Goal: Task Accomplishment & Management: Manage account settings

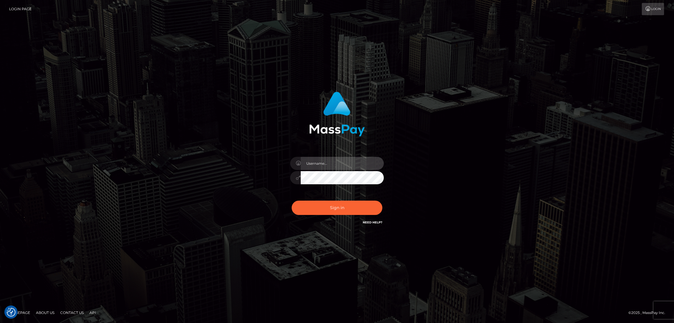
type input "df.es"
click at [324, 206] on button "Sign in" at bounding box center [336, 208] width 91 height 14
click at [324, 213] on button "Sign in" at bounding box center [336, 208] width 91 height 14
type input "df.es"
click at [326, 211] on button "Sign in" at bounding box center [336, 208] width 91 height 14
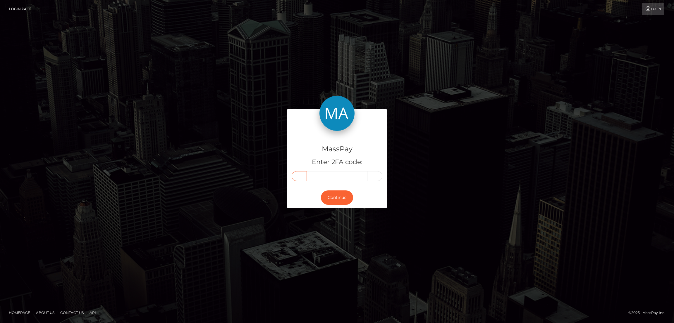
click at [299, 173] on input "text" at bounding box center [298, 176] width 15 height 10
paste input "1"
type input "1"
type input "8"
type input "3"
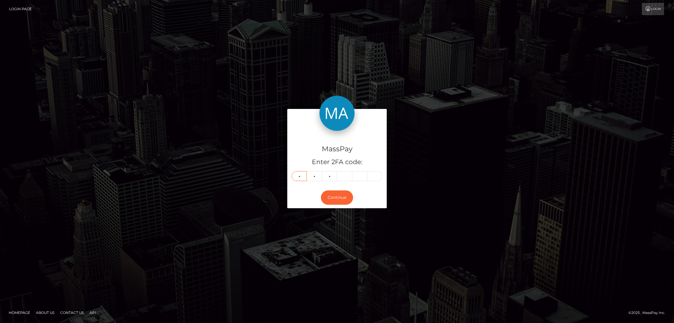
type input "2"
type input "9"
type input "8"
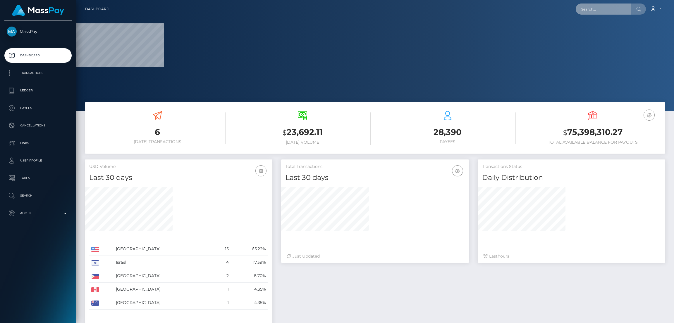
click at [594, 12] on input "text" at bounding box center [602, 9] width 55 height 11
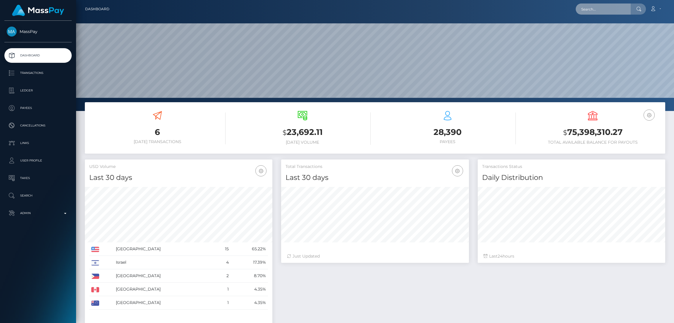
scroll to position [104, 187]
paste input "[EMAIL_ADDRESS][DOMAIN_NAME]"
type input "[EMAIL_ADDRESS][DOMAIN_NAME]"
click at [601, 30] on link "CARELIZ [PERSON_NAME]" at bounding box center [605, 30] width 61 height 11
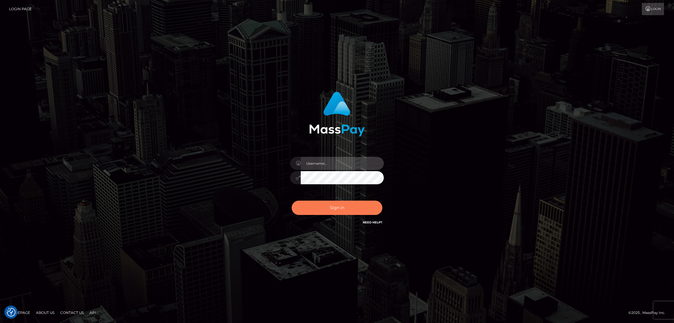
type input "df.es"
click at [324, 207] on button "Sign in" at bounding box center [336, 208] width 91 height 14
click at [328, 209] on div "Sign in Need Help?" at bounding box center [337, 210] width 102 height 26
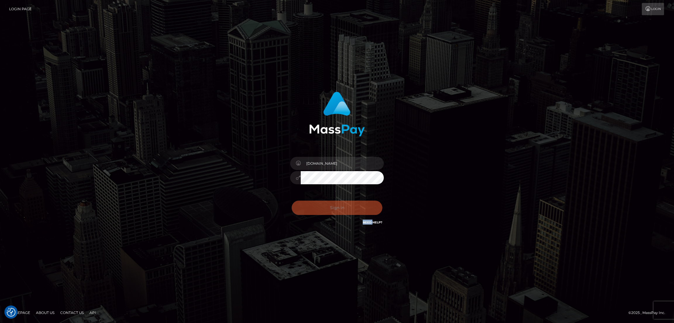
click at [328, 209] on div "Sign in Need Help?" at bounding box center [337, 210] width 102 height 26
click at [328, 209] on button "Sign in" at bounding box center [336, 208] width 91 height 14
click at [329, 209] on div "Sign in Need Help?" at bounding box center [337, 210] width 102 height 26
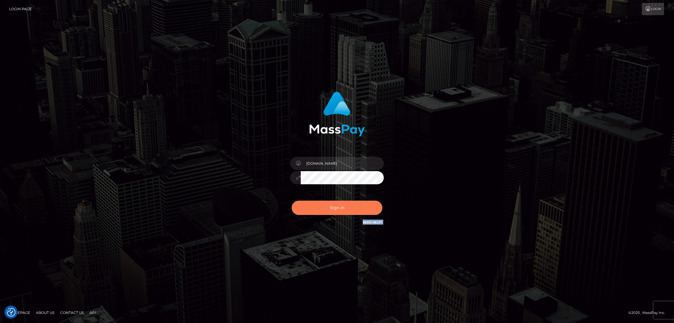
click at [338, 203] on button "Sign in" at bounding box center [336, 208] width 91 height 14
click at [338, 207] on div "Sign in Need Help?" at bounding box center [337, 210] width 102 height 26
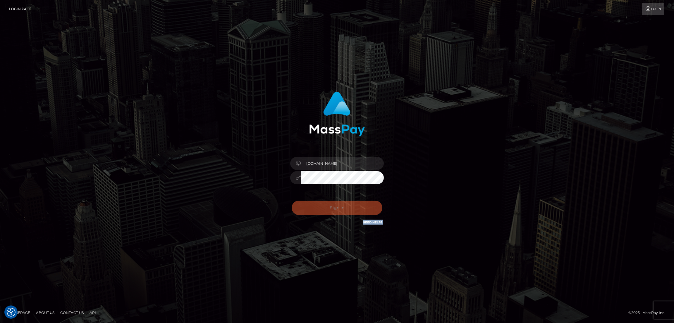
click at [338, 207] on div "Sign in Need Help?" at bounding box center [337, 210] width 102 height 26
click at [337, 213] on button "Sign in" at bounding box center [336, 208] width 91 height 14
click at [337, 212] on div "Sign in Need Help?" at bounding box center [337, 210] width 102 height 26
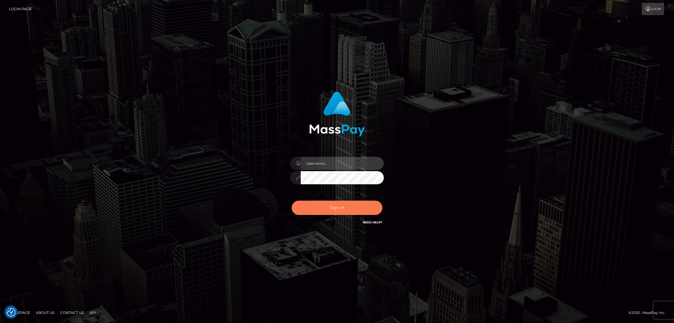
type input "df.es"
click at [334, 207] on button "Sign in" at bounding box center [336, 208] width 91 height 14
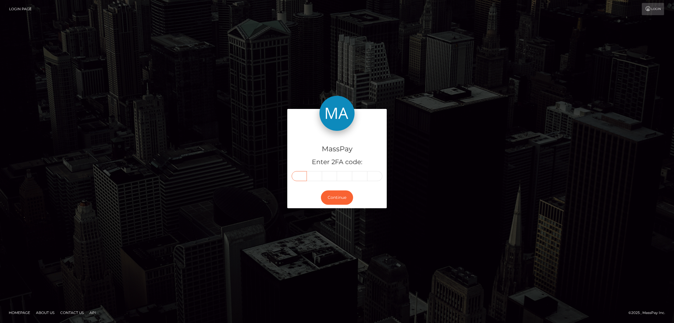
click at [300, 174] on input "text" at bounding box center [298, 176] width 15 height 10
paste input "1"
type input "1"
type input "4"
type input "3"
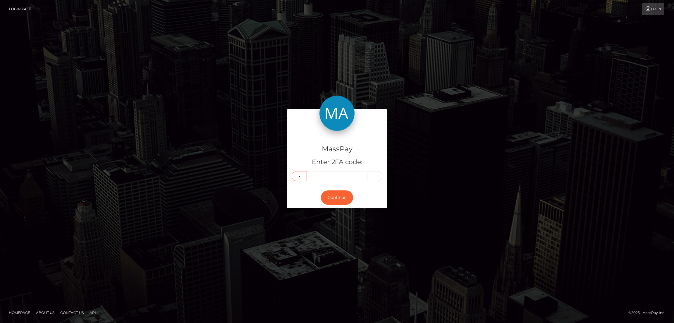
type input "3"
type input "5"
type input "3"
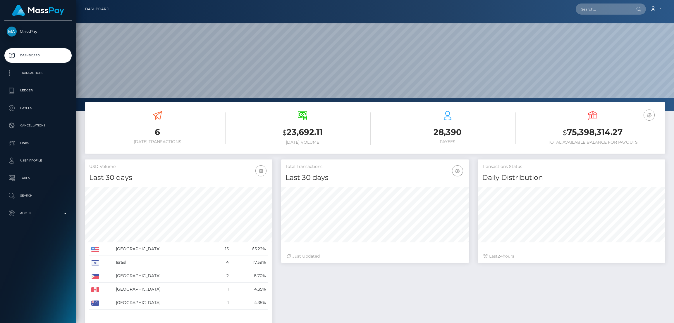
scroll to position [104, 187]
click at [590, 8] on input "text" at bounding box center [602, 9] width 55 height 11
paste input "[EMAIL_ADDRESS][DOMAIN_NAME]"
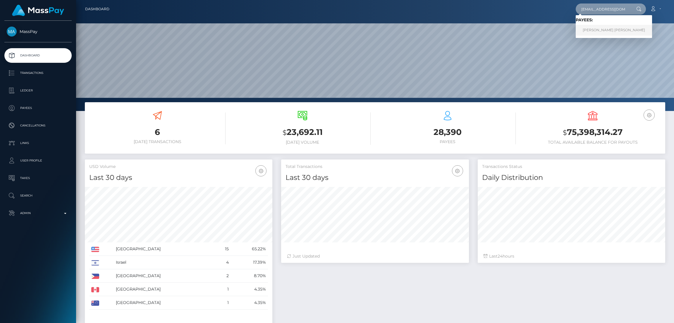
type input "[EMAIL_ADDRESS][DOMAIN_NAME]"
click at [594, 27] on link "[PERSON_NAME] [PERSON_NAME]" at bounding box center [613, 30] width 76 height 11
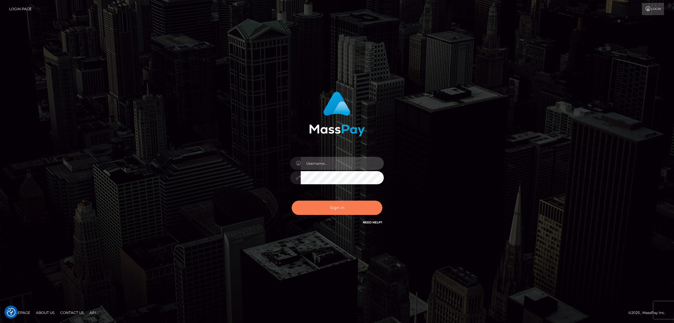
type input "[DOMAIN_NAME]"
click at [341, 203] on button "Sign in" at bounding box center [336, 208] width 91 height 14
type input "[DOMAIN_NAME]"
click at [336, 207] on button "Sign in" at bounding box center [336, 208] width 91 height 14
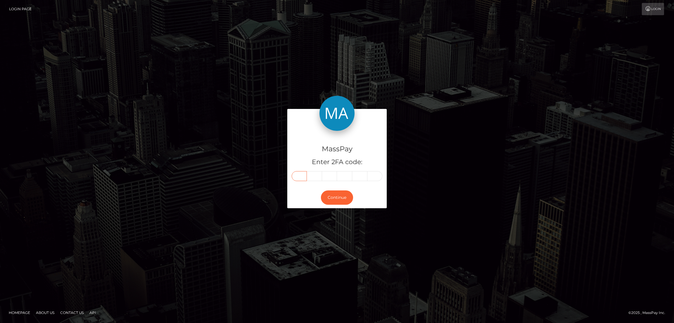
click at [299, 172] on input "text" at bounding box center [298, 176] width 15 height 10
paste input "4"
type input "4"
type input "5"
type input "3"
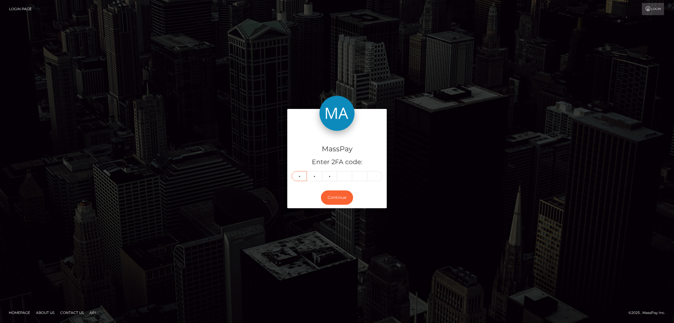
type input "1"
type input "4"
type input "8"
click at [333, 195] on button "Continue" at bounding box center [337, 198] width 32 height 14
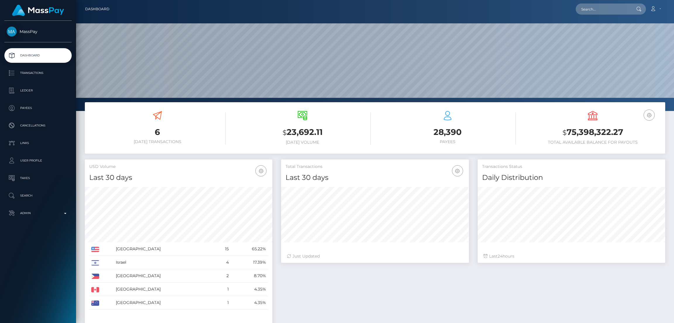
scroll to position [104, 187]
click at [591, 13] on input "text" at bounding box center [602, 9] width 55 height 11
paste input "venomwrestledomme@gmail.com"
type input "venomwrestledomme@gmail.com"
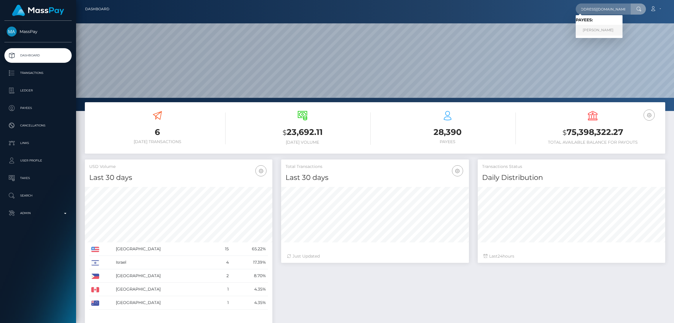
click at [594, 28] on link "Rachael Cherry" at bounding box center [598, 30] width 47 height 11
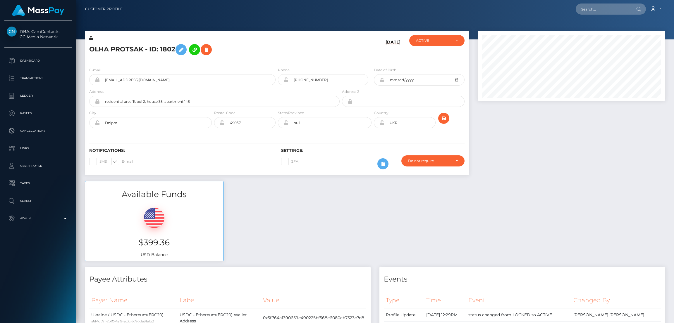
scroll to position [70, 187]
click at [585, 9] on input "text" at bounding box center [602, 9] width 55 height 11
paste input "[EMAIL_ADDRESS][DOMAIN_NAME]"
type input "[EMAIL_ADDRESS][DOMAIN_NAME]"
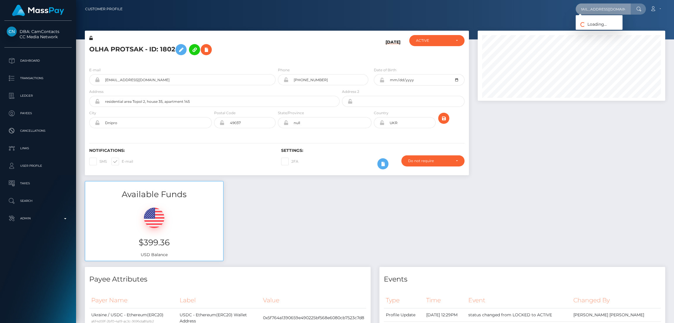
scroll to position [0, 0]
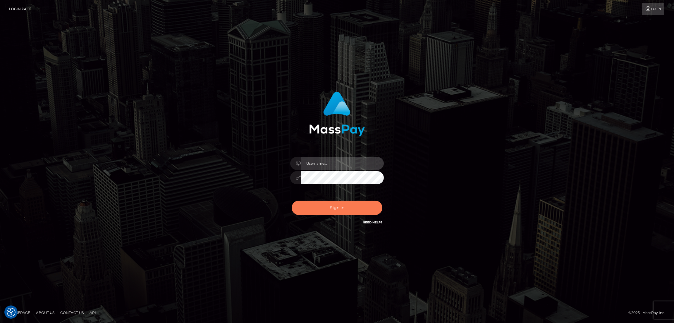
type input "df.es"
click at [330, 201] on button "Sign in" at bounding box center [336, 208] width 91 height 14
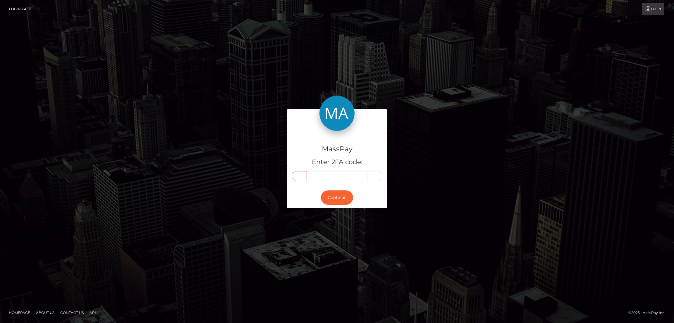
click at [297, 178] on input "text" at bounding box center [298, 176] width 15 height 10
paste input "9"
type input "9"
type input "1"
type input "2"
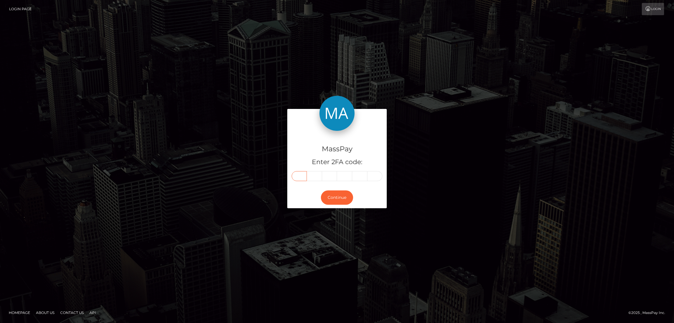
type input "2"
type input "4"
type input "9"
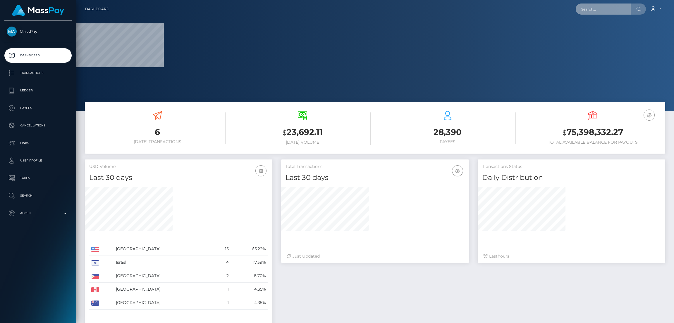
click at [591, 7] on input "text" at bounding box center [602, 9] width 55 height 11
paste input "912249"
type input "912249"
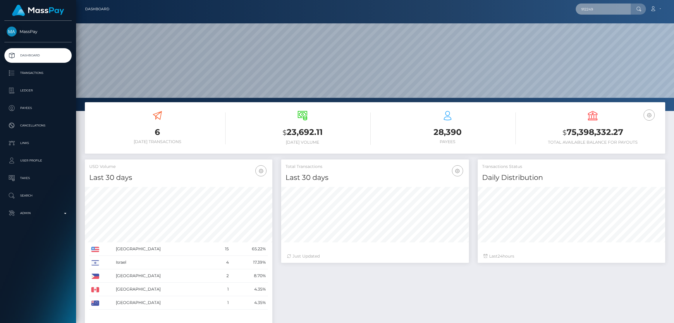
scroll to position [104, 187]
paste input "[PERSON_NAME][EMAIL_ADDRESS][DOMAIN_NAME]"
click at [594, 9] on input "k.tucciarone@icloud.com" at bounding box center [602, 9] width 55 height 11
paste input "aol"
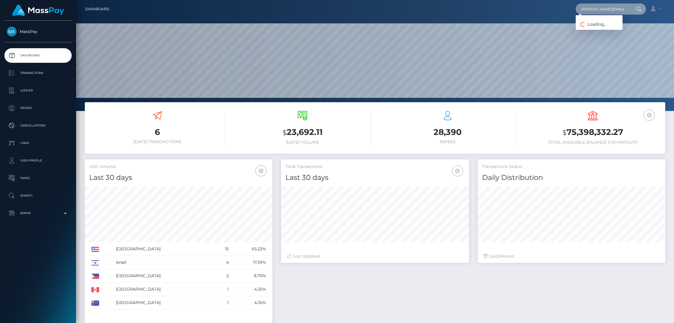
type input "k.tucciarone@aol.com"
click at [597, 29] on link "KAITLYN RILEY TUCCIARONE" at bounding box center [598, 30] width 47 height 11
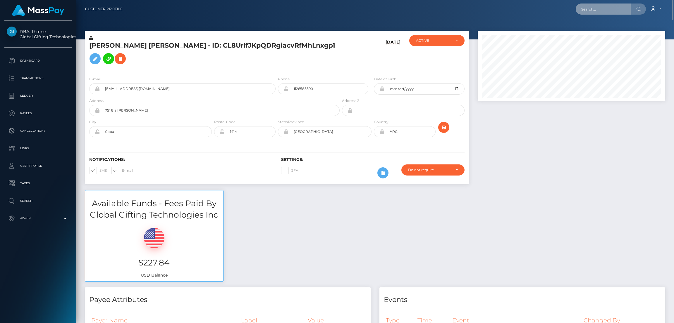
click at [591, 6] on input "text" at bounding box center [602, 9] width 55 height 11
paste input "moi_victory@list.ru"
type input "moi_victory@list.ru"
click at [594, 30] on link "VICTORIA VADIMOVNA KULMANAKOVA" at bounding box center [598, 30] width 47 height 11
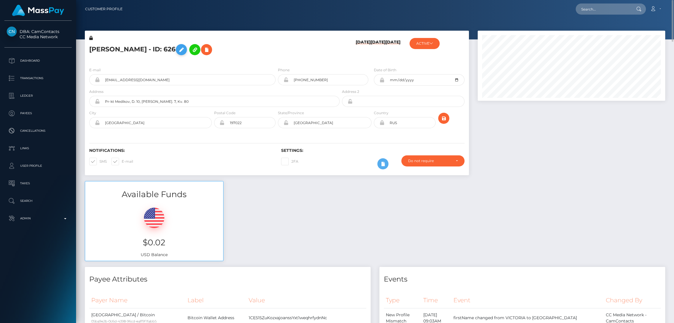
click at [185, 49] on icon at bounding box center [181, 49] width 7 height 7
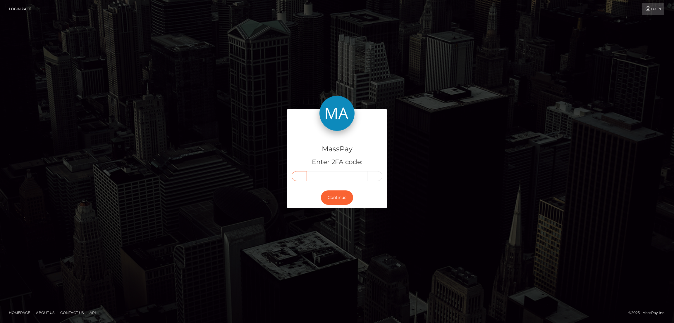
click at [300, 176] on input "text" at bounding box center [298, 176] width 15 height 10
paste input "9"
type input "9"
type input "5"
type input "2"
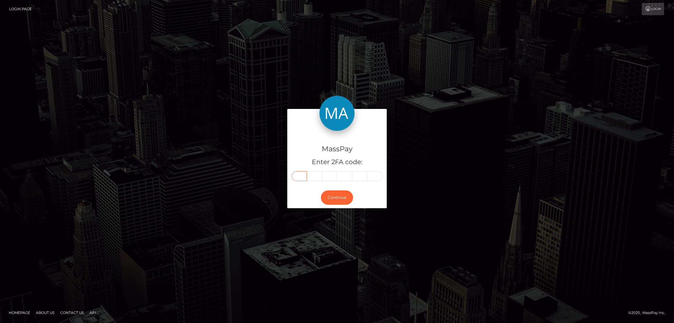
type input "7"
type input "0"
type input "1"
click at [339, 197] on button "Continue" at bounding box center [337, 198] width 32 height 14
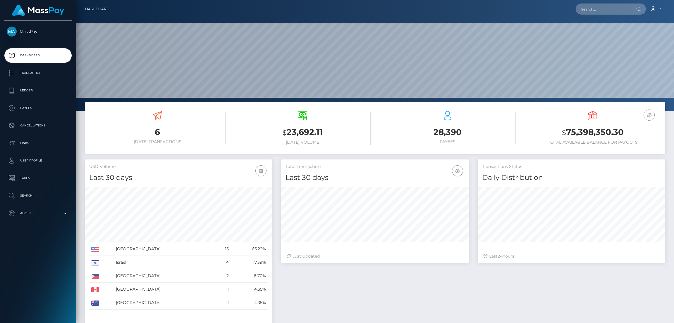
scroll to position [104, 187]
click at [604, 14] on input "text" at bounding box center [602, 9] width 55 height 11
paste input "[EMAIL_ADDRESS][DOMAIN_NAME]"
type input "[EMAIL_ADDRESS][DOMAIN_NAME]"
click at [608, 31] on link "DENISE COMTESSE" at bounding box center [598, 30] width 47 height 11
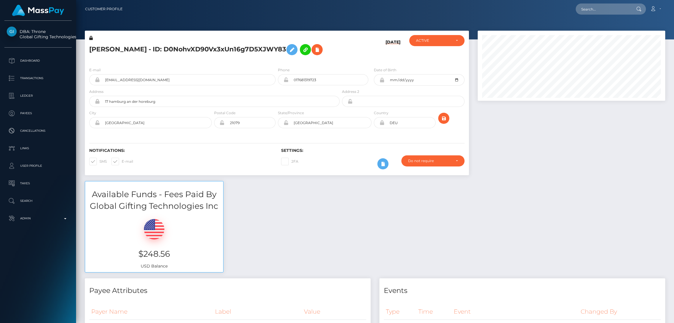
scroll to position [70, 187]
click at [588, 7] on input "text" at bounding box center [602, 9] width 55 height 11
paste input "[EMAIL_ADDRESS][DOMAIN_NAME]"
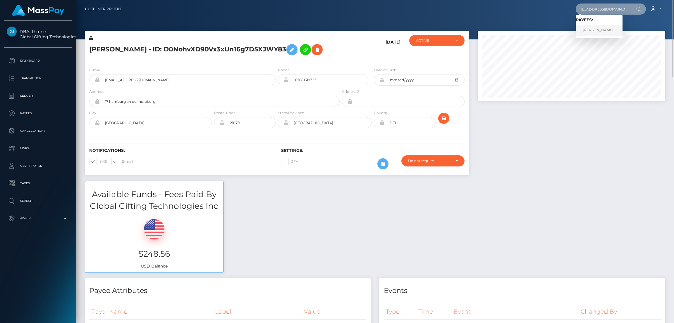
type input "[EMAIL_ADDRESS][DOMAIN_NAME]"
click at [591, 30] on link "STEPHANIE R TOBIAS" at bounding box center [598, 30] width 47 height 11
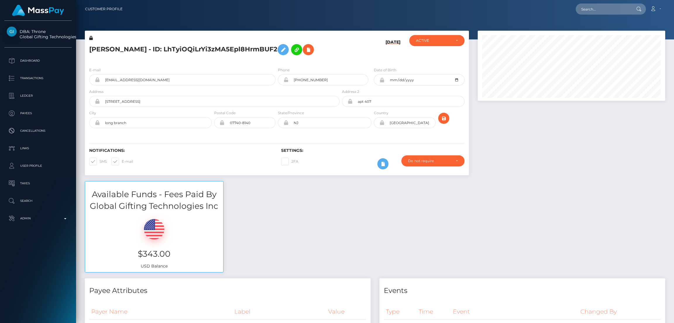
scroll to position [70, 187]
click at [594, 9] on input "text" at bounding box center [602, 9] width 55 height 11
paste input "protsakolga777@gmail.com"
type input "protsakolga777@gmail.com"
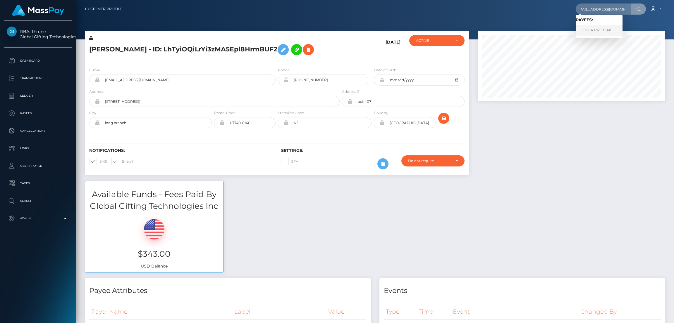
click at [591, 32] on link "OLHA PROTSAK" at bounding box center [598, 30] width 47 height 11
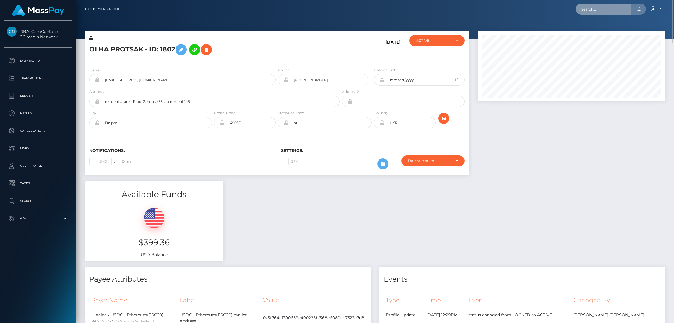
click at [587, 10] on input "text" at bounding box center [602, 9] width 55 height 11
paste input "[EMAIL_ADDRESS][DOMAIN_NAME]"
type input "[EMAIL_ADDRESS][DOMAIN_NAME]"
click at [599, 30] on link "NATALIIA ULEZKOVA" at bounding box center [598, 30] width 47 height 11
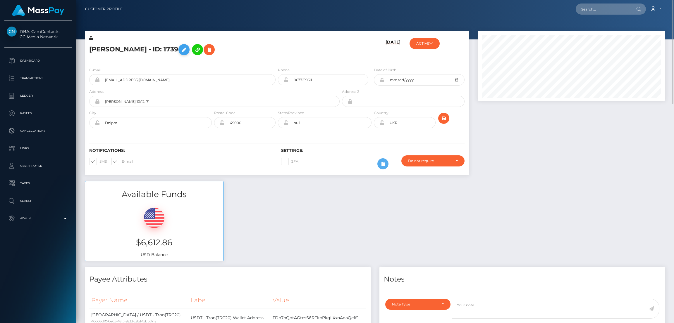
click at [187, 49] on icon at bounding box center [183, 49] width 7 height 7
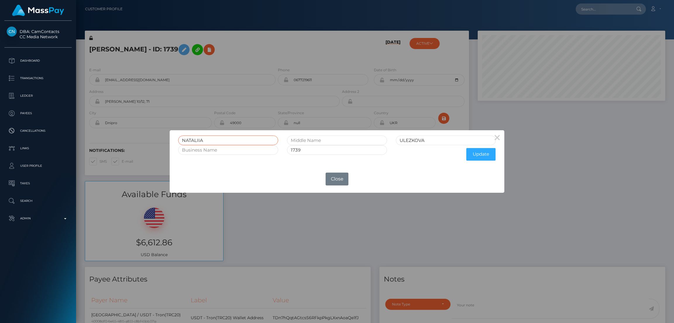
click at [192, 138] on input "NATALIIA" at bounding box center [228, 141] width 100 height 10
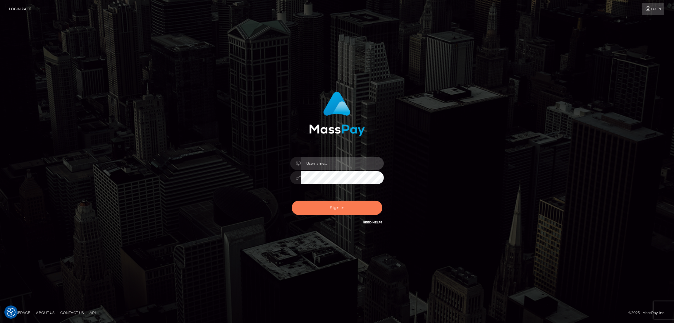
type input "df.es"
click at [337, 204] on button "Sign in" at bounding box center [336, 208] width 91 height 14
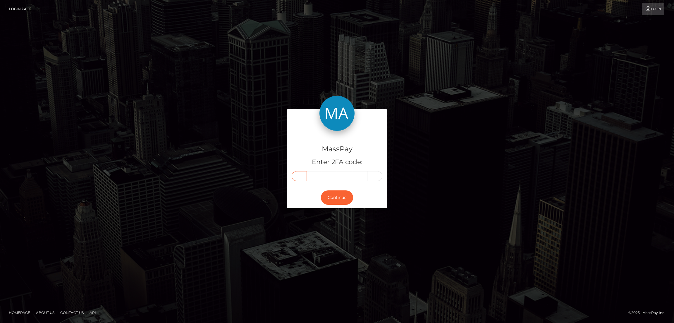
click at [304, 176] on input "text" at bounding box center [298, 176] width 15 height 10
paste input "9"
type input "9"
type input "1"
type input "7"
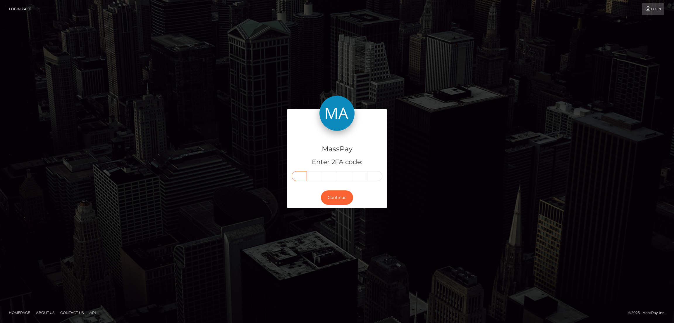
type input "2"
type input "1"
type input "7"
click at [342, 196] on button "Continue" at bounding box center [337, 198] width 32 height 14
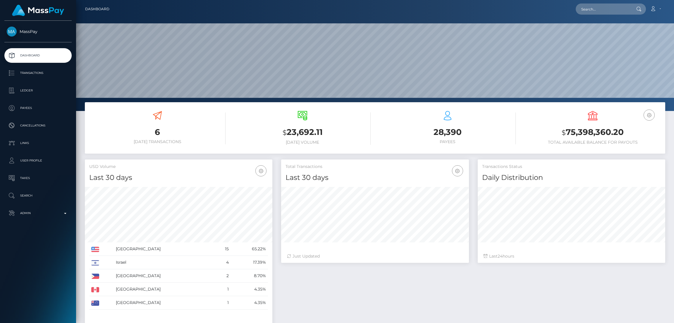
scroll to position [104, 187]
click at [591, 6] on input "text" at bounding box center [602, 9] width 55 height 11
paste input "[EMAIL_ADDRESS][DOMAIN_NAME]"
type input "[EMAIL_ADDRESS][DOMAIN_NAME]"
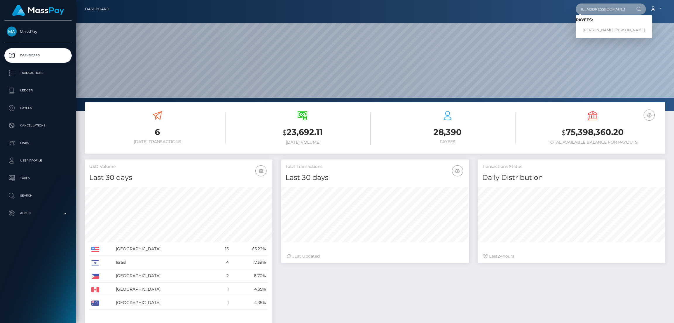
scroll to position [0, 0]
click at [599, 28] on link "ROBERT MACKENZIE CLOUTIER" at bounding box center [613, 30] width 76 height 11
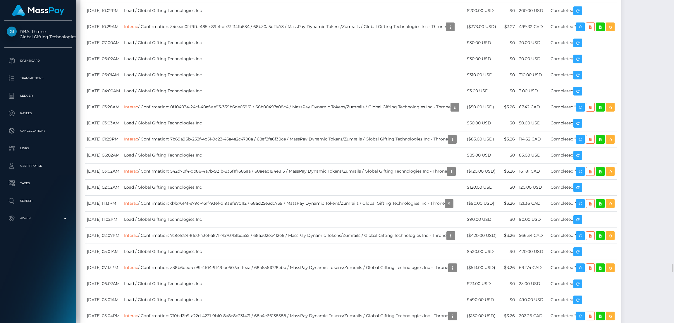
scroll to position [1798, 0]
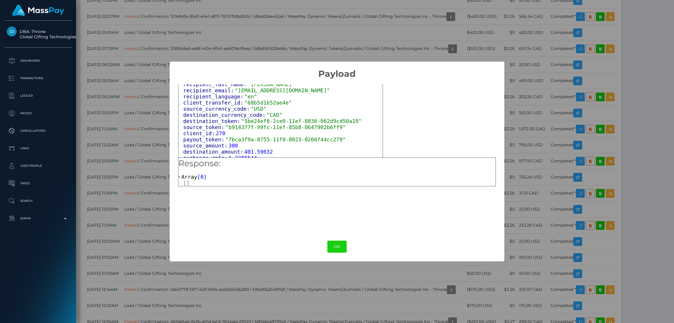
scroll to position [219, 0]
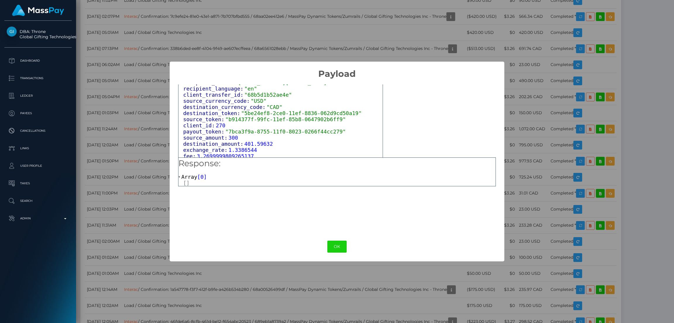
click at [200, 176] on span "0" at bounding box center [201, 177] width 3 height 6
click at [188, 182] on div at bounding box center [339, 183] width 312 height 6
click at [187, 183] on div at bounding box center [339, 183] width 312 height 6
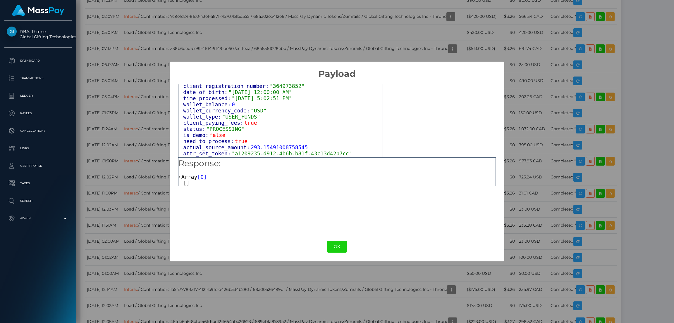
scroll to position [368, 0]
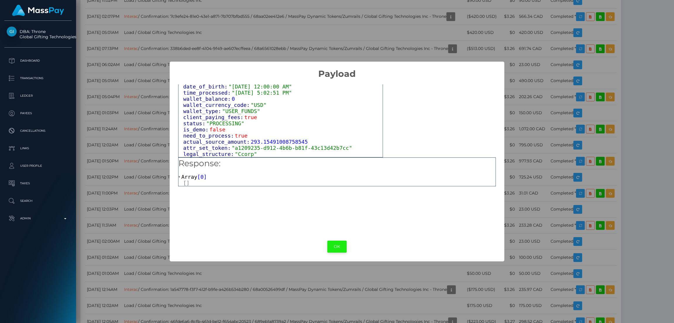
click at [339, 250] on button "OK" at bounding box center [336, 247] width 19 height 12
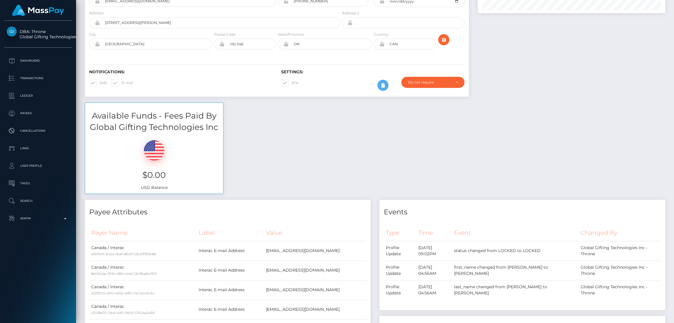
scroll to position [0, 0]
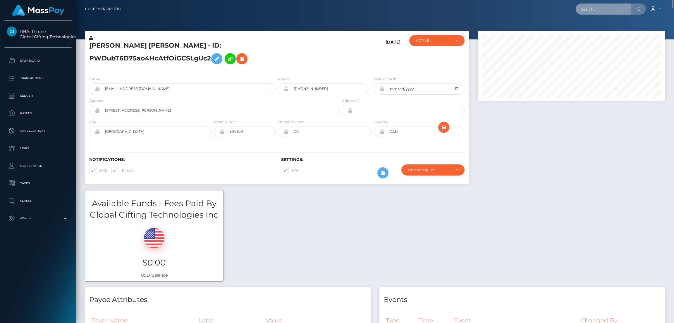
click at [596, 9] on input "text" at bounding box center [602, 9] width 55 height 11
paste input "loveejay7@gmail.com"
click at [589, 4] on input "loveejay7@gmail.com" at bounding box center [602, 9] width 55 height 11
paste input "info@anja-freese.de"
type input "info@anja-freese.de"
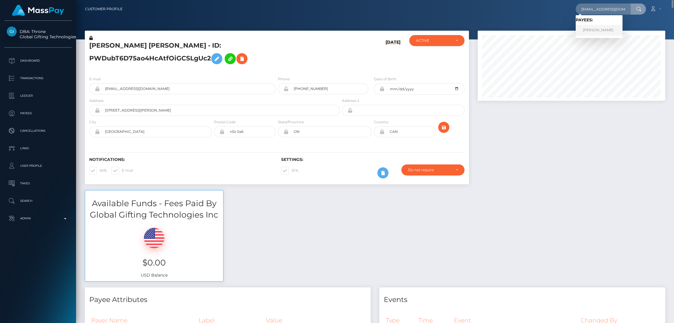
click at [592, 30] on link "Anja Freese" at bounding box center [598, 30] width 47 height 11
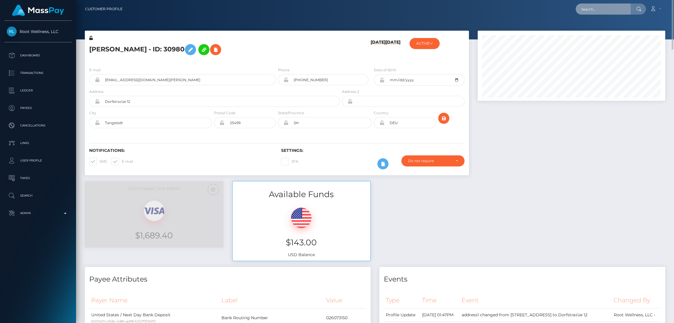
click at [594, 13] on input "text" at bounding box center [602, 9] width 55 height 11
paste input "jxshhxnt@gmail.com"
type input "jxshhxnt@gmail.com"
click at [590, 31] on link "JOSH HUNT" at bounding box center [598, 30] width 47 height 11
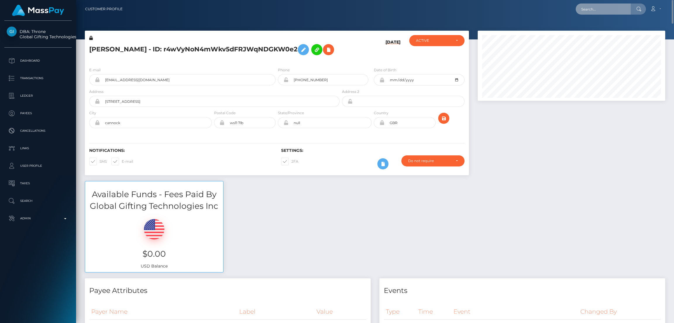
click at [595, 7] on input "text" at bounding box center [602, 9] width 55 height 11
paste input "[EMAIL_ADDRESS][DOMAIN_NAME]"
type input "[EMAIL_ADDRESS][DOMAIN_NAME]"
click at [622, 27] on link "MARIA CAROLINA IBARVO CUERO Ibarvo" at bounding box center [598, 30] width 47 height 11
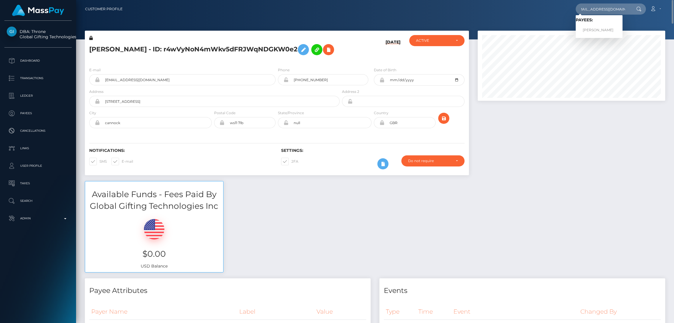
scroll to position [0, 0]
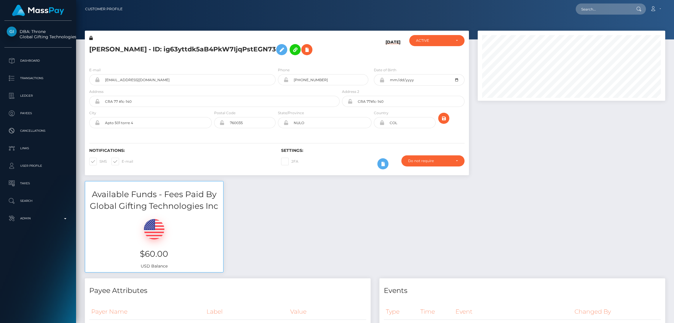
scroll to position [70, 187]
click at [278, 54] on icon at bounding box center [281, 49] width 7 height 7
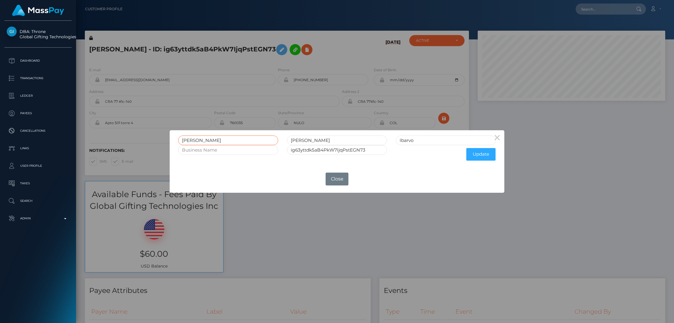
click at [192, 141] on input "[PERSON_NAME]" at bounding box center [228, 141] width 100 height 10
click at [341, 177] on button "Close" at bounding box center [336, 179] width 23 height 13
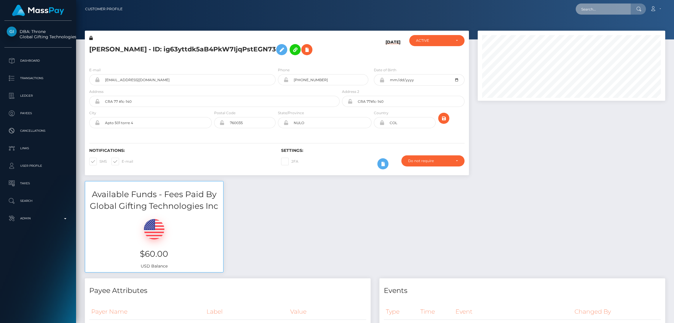
click at [587, 9] on input "text" at bounding box center [602, 9] width 55 height 11
paste input "nikki7nft@gmail.com"
type input "nikki7nft@gmail.com"
click at [593, 29] on link "Zilvinas Grabauskas" at bounding box center [598, 30] width 47 height 11
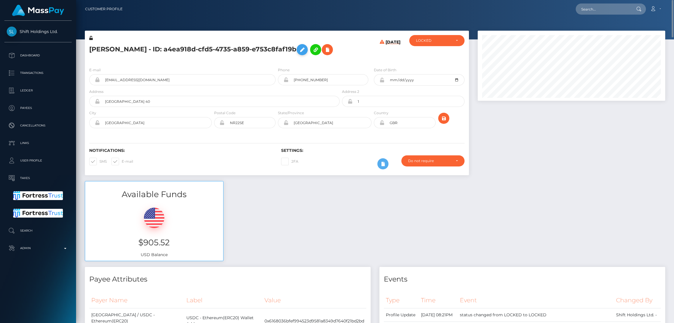
click at [306, 50] on icon at bounding box center [302, 49] width 7 height 7
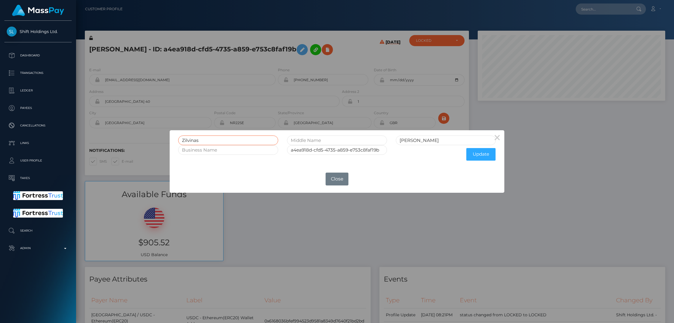
click at [192, 140] on input "Zilvinas" at bounding box center [228, 141] width 100 height 10
click at [132, 50] on div "× Zilvinas Grabauskas a4ea918d-cfd5-4735-a859-e753c8faf19b Update OK No Close" at bounding box center [337, 161] width 674 height 323
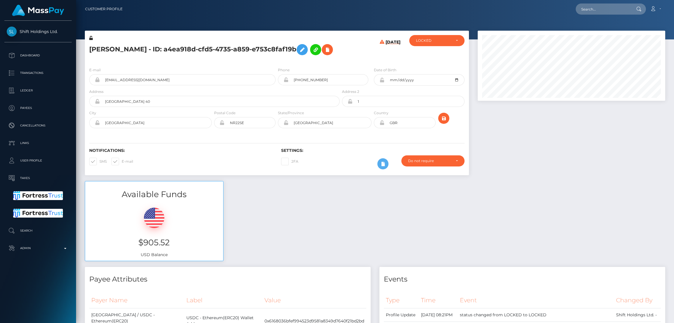
click at [132, 50] on h5 "Zilvinas Grabauskas - ID: a4ea918d-cfd5-4735-a859-e753c8faf19b" at bounding box center [212, 49] width 247 height 17
copy h5 "Zilvinas Grabauskas - ID: a4ea918d-cfd5-4735-a859-e753c8faf19b"
click at [580, 11] on input "text" at bounding box center [602, 9] width 55 height 11
paste input "eatonellie15@yahoo.com"
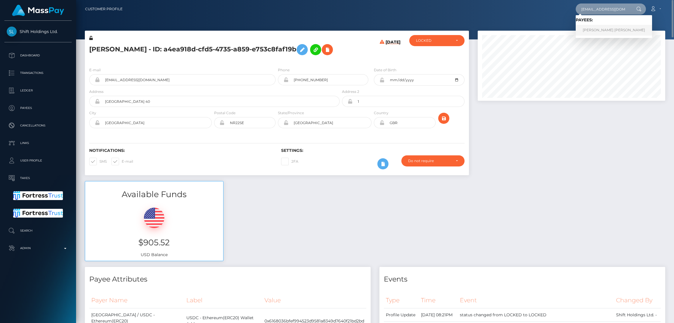
type input "eatonellie15@yahoo.com"
click at [597, 30] on link "ELLIE MAE EATON" at bounding box center [613, 30] width 76 height 11
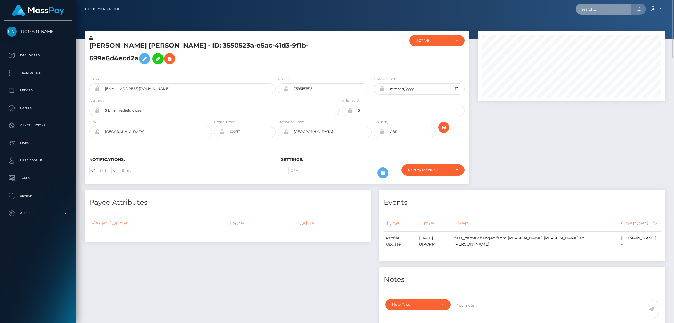
click at [596, 8] on input "text" at bounding box center [602, 9] width 55 height 11
paste input "[EMAIL_ADDRESS][DOMAIN_NAME]"
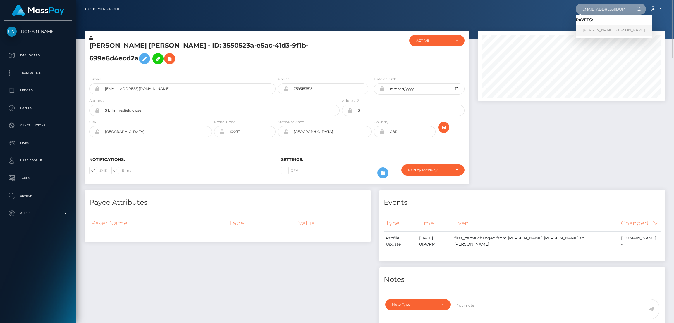
type input "[EMAIL_ADDRESS][DOMAIN_NAME]"
click at [592, 29] on link "[PERSON_NAME] [PERSON_NAME]" at bounding box center [613, 30] width 76 height 11
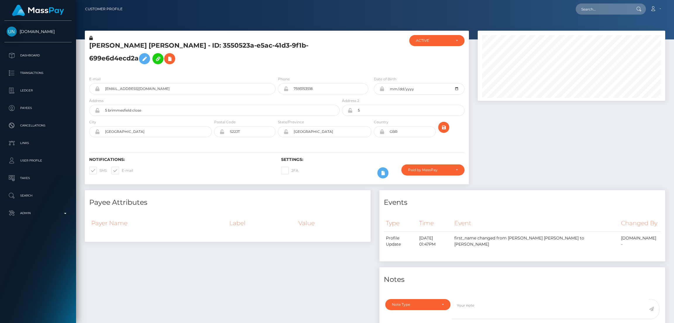
scroll to position [70, 187]
click at [586, 8] on input "text" at bounding box center [602, 9] width 55 height 11
paste input "[EMAIL_ADDRESS][DOMAIN_NAME]"
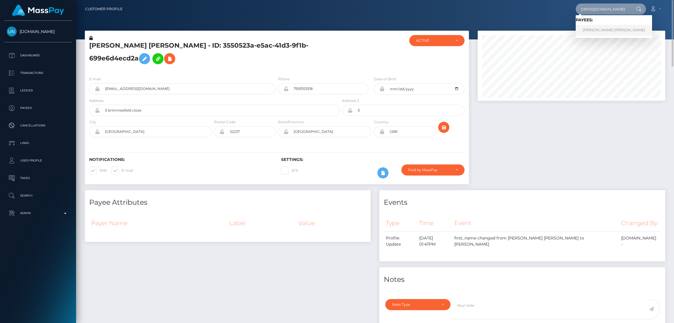
type input "[EMAIL_ADDRESS][DOMAIN_NAME]"
click at [585, 28] on link "ELLIE MAE EATON" at bounding box center [613, 30] width 76 height 11
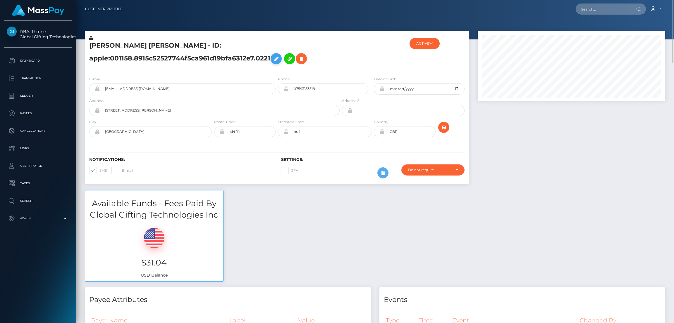
click at [276, 58] on icon at bounding box center [275, 58] width 7 height 7
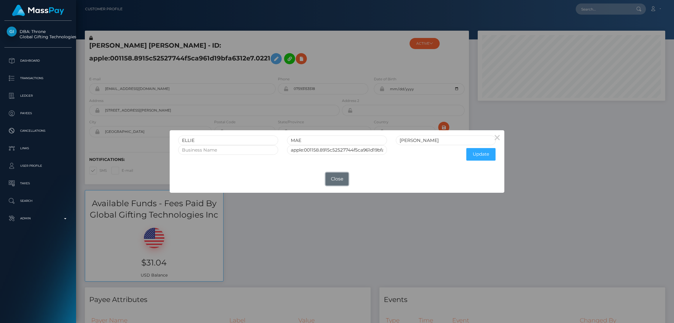
click at [337, 179] on button "Close" at bounding box center [336, 179] width 23 height 13
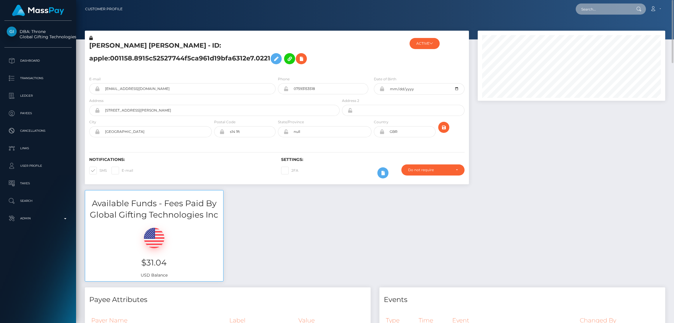
click at [614, 10] on input "text" at bounding box center [602, 9] width 55 height 11
paste input "[EMAIL_ADDRESS][DOMAIN_NAME]"
type input "[EMAIL_ADDRESS][DOMAIN_NAME]"
click at [604, 30] on link "FRIDAH MUKIRI" at bounding box center [598, 30] width 47 height 11
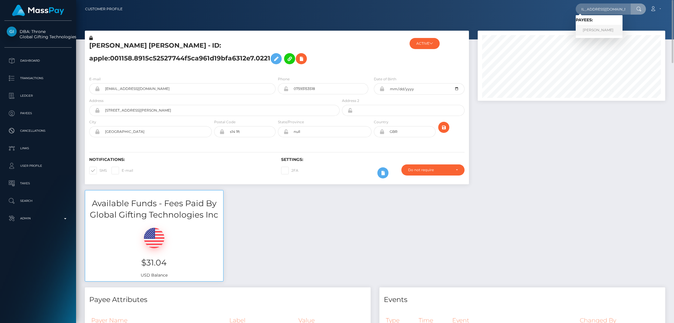
scroll to position [0, 0]
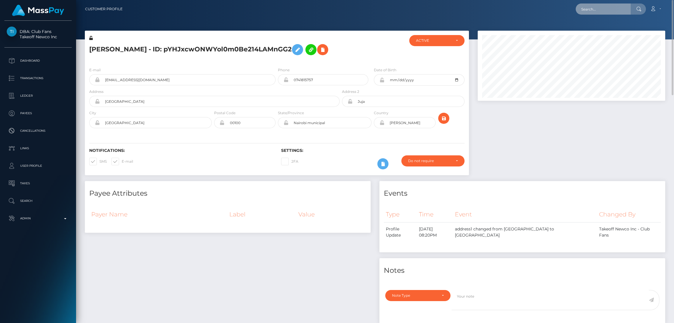
click at [605, 10] on input "text" at bounding box center [602, 9] width 55 height 11
paste input "[EMAIL_ADDRESS][DOMAIN_NAME]"
type input "[EMAIL_ADDRESS][DOMAIN_NAME]"
click at [594, 28] on link "[PERSON_NAME]" at bounding box center [598, 30] width 47 height 11
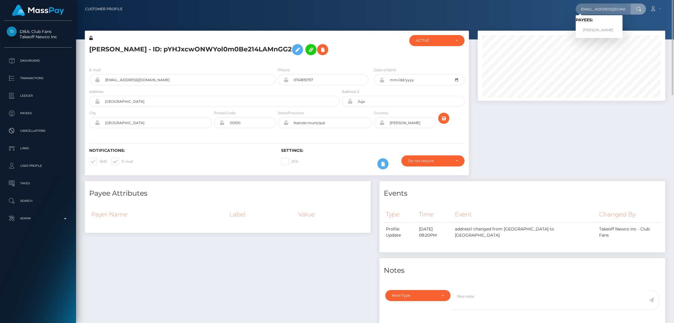
scroll to position [0, 0]
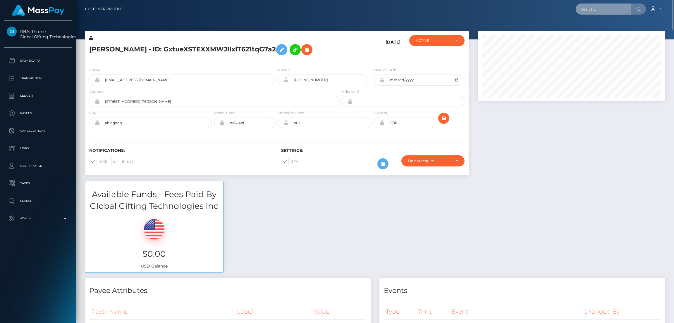
click at [589, 12] on input "text" at bounding box center [602, 9] width 55 height 11
paste input "oliviamacdonald2003@gmail.com"
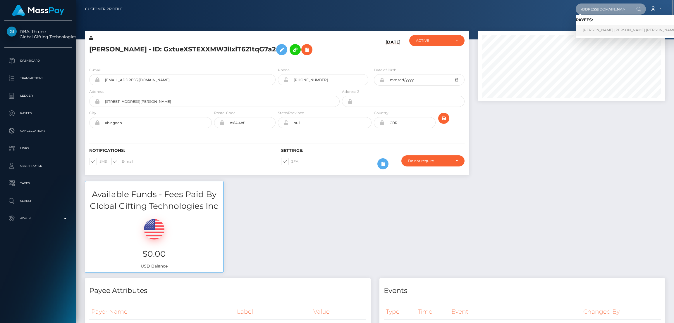
type input "oliviamacdonald2003@gmail.com"
click at [596, 28] on link "OLIVIA EUGENIE DIANE MACDONALD" at bounding box center [629, 30] width 108 height 11
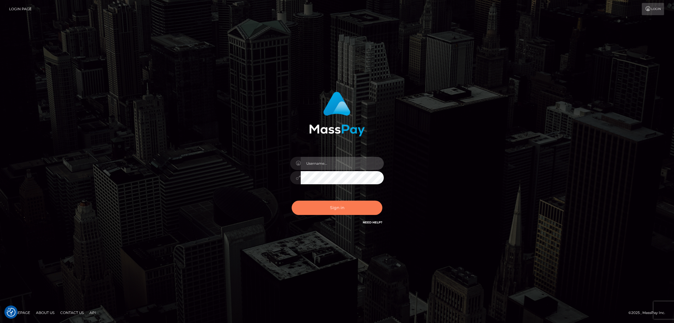
type input "df.es"
click at [334, 209] on button "Sign in" at bounding box center [336, 208] width 91 height 14
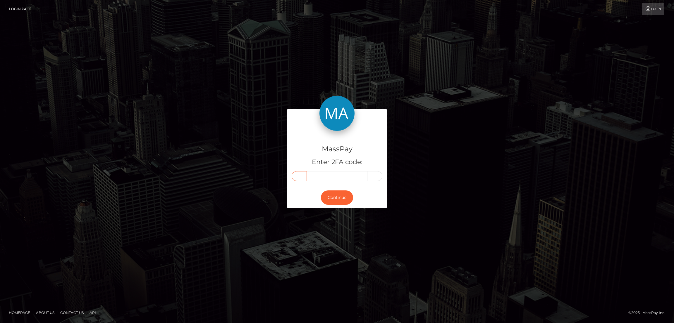
click at [305, 178] on input "text" at bounding box center [298, 176] width 15 height 10
paste input "9"
type input "9"
type input "5"
type input "4"
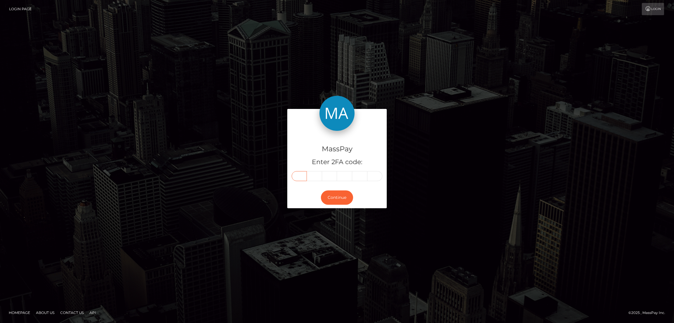
type input "5"
type input "1"
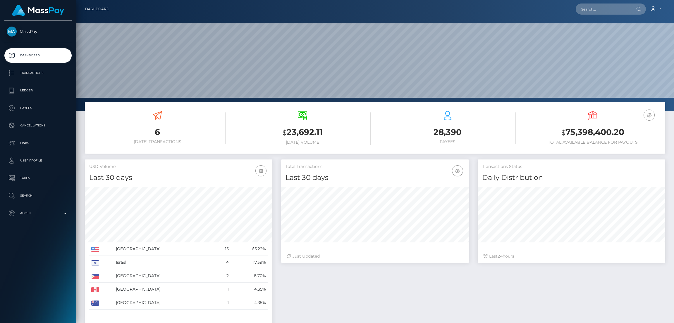
scroll to position [104, 187]
click at [595, 14] on input "text" at bounding box center [602, 9] width 55 height 11
paste input "[EMAIL_ADDRESS][DOMAIN_NAME]"
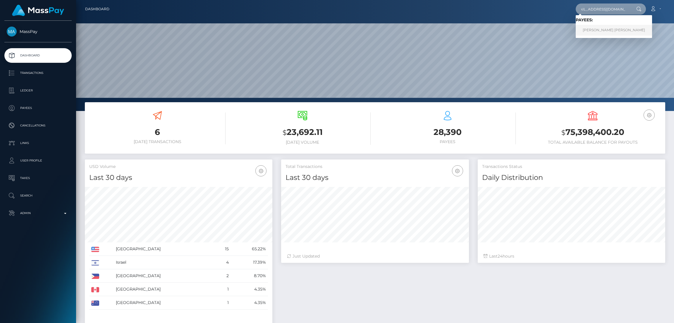
type input "gabbien123@protonmail.com"
click at [594, 28] on link "Andrei Viktorovich Golikov" at bounding box center [613, 30] width 76 height 11
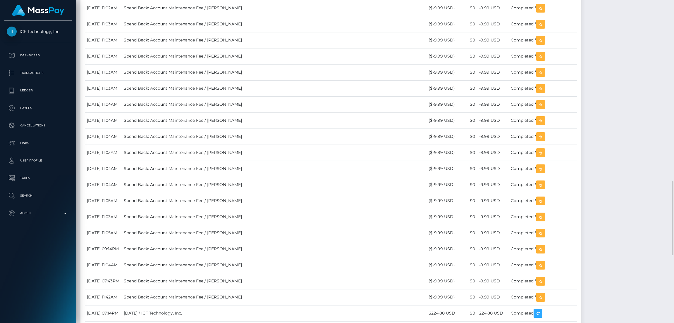
scroll to position [70, 187]
click at [558, 116] on div "Force status update" at bounding box center [560, 117] width 43 height 11
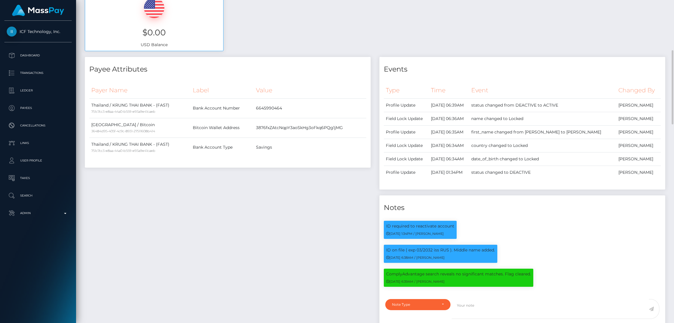
scroll to position [0, 0]
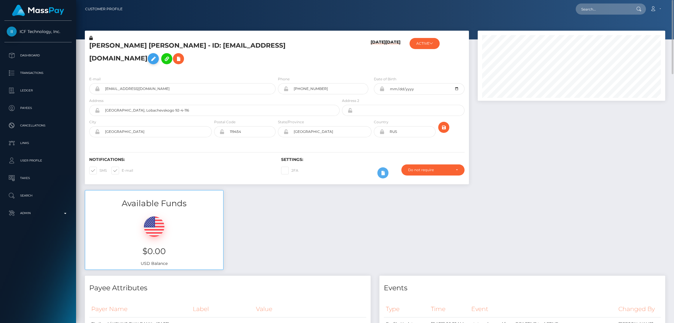
click at [157, 55] on icon at bounding box center [153, 58] width 7 height 7
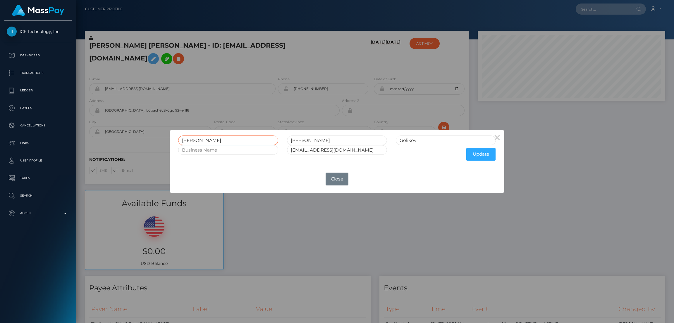
click at [188, 140] on input "Andrei" at bounding box center [228, 141] width 100 height 10
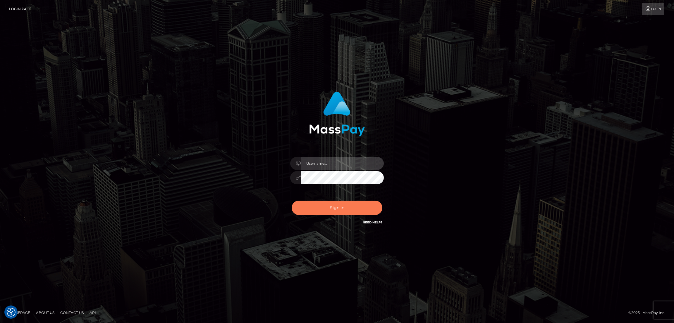
type input "[DOMAIN_NAME]"
click at [329, 211] on button "Sign in" at bounding box center [336, 208] width 91 height 14
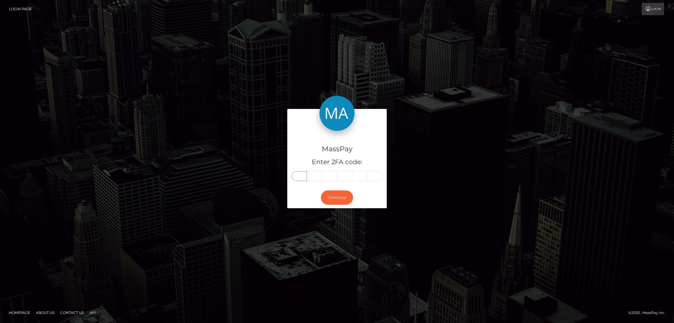
click at [300, 174] on input "text" at bounding box center [298, 176] width 15 height 10
paste input "9"
type input "9"
type input "6"
type input "2"
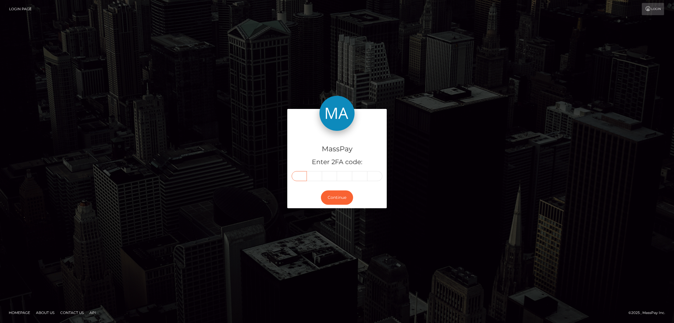
type input "8"
type input "2"
click at [334, 195] on button "Continue" at bounding box center [337, 198] width 32 height 14
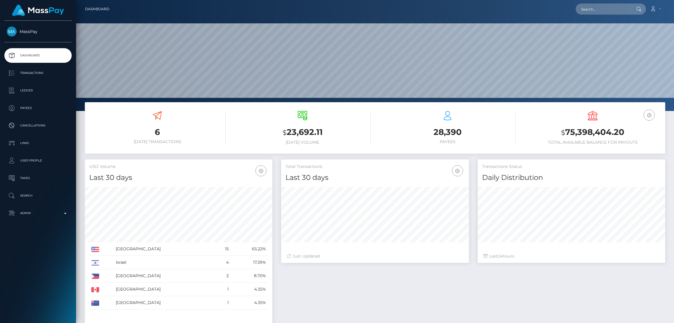
scroll to position [111, 598]
click at [593, 11] on input "text" at bounding box center [602, 9] width 55 height 11
paste input "[EMAIL_ADDRESS][DOMAIN_NAME]"
type input "[EMAIL_ADDRESS][DOMAIN_NAME]"
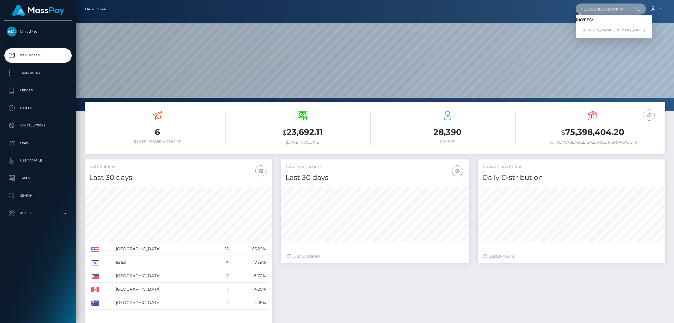
scroll to position [0, 0]
click at [598, 27] on link "Andrei Viktorovich Golikov" at bounding box center [613, 30] width 76 height 11
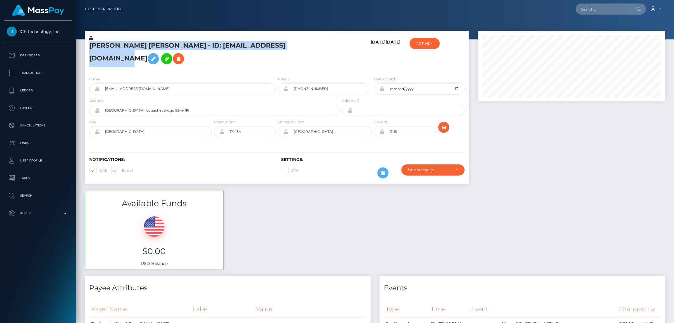
click at [105, 46] on h5 "[PERSON_NAME] [PERSON_NAME] - ID: [EMAIL_ADDRESS][DOMAIN_NAME]" at bounding box center [212, 54] width 247 height 26
click at [602, 10] on input "text" at bounding box center [602, 9] width 55 height 11
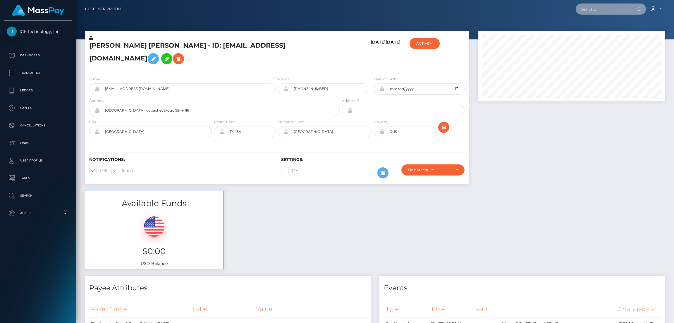
paste input "[EMAIL_ADDRESS][DOMAIN_NAME]"
type input "sadikcashmaster@gmail.com"
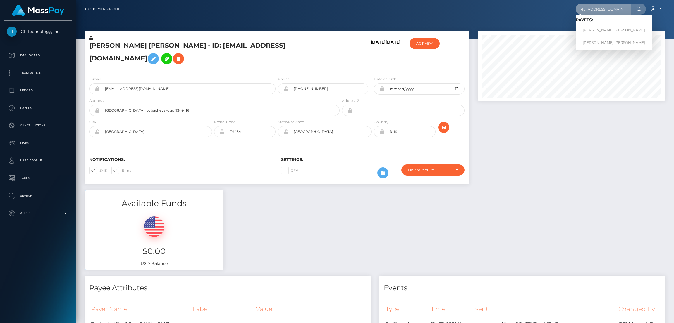
scroll to position [0, 0]
click at [601, 30] on link "GREGORY PAOLO BALDASSARE" at bounding box center [613, 30] width 76 height 11
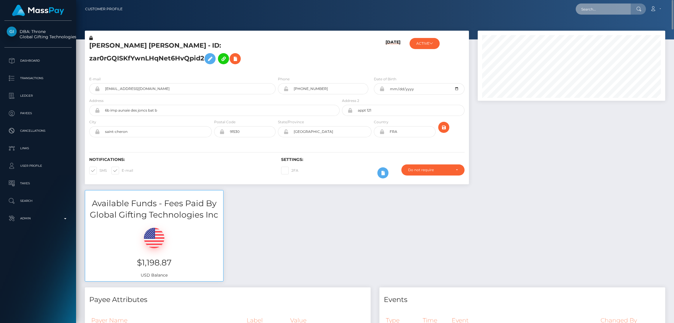
click at [601, 11] on input "text" at bounding box center [602, 9] width 55 height 11
paste input "kyrianette08@gmail.com"
type input "kyrianette08@gmail.com"
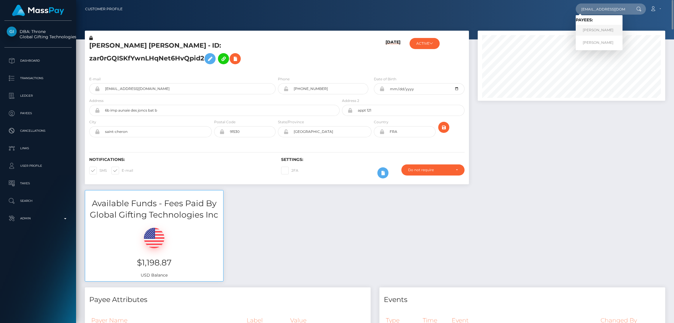
click at [611, 29] on link "KYRIANETTE PEREZ ROSARIO" at bounding box center [598, 30] width 47 height 11
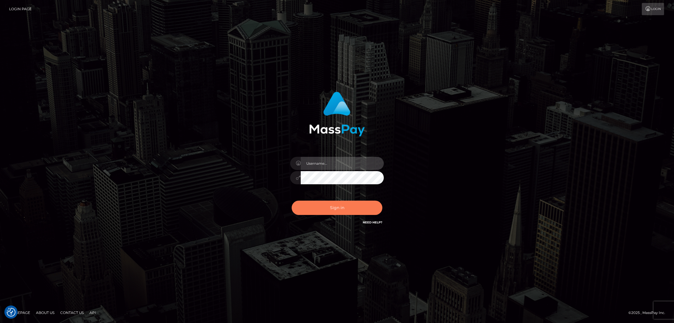
type input "[DOMAIN_NAME]"
click at [344, 207] on button "Sign in" at bounding box center [336, 208] width 91 height 14
type input "[DOMAIN_NAME]"
click at [345, 205] on button "Sign in" at bounding box center [336, 208] width 91 height 14
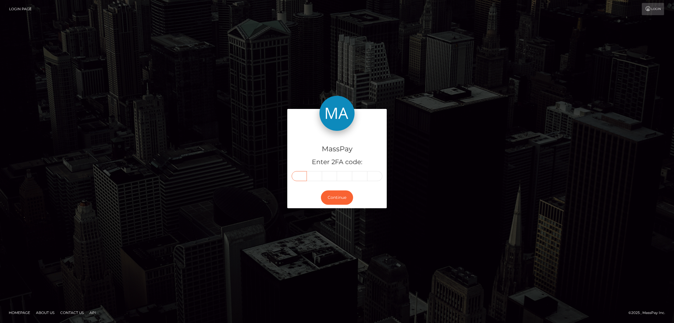
click at [301, 178] on input "text" at bounding box center [298, 176] width 15 height 10
paste input "0"
type input "0"
type input "8"
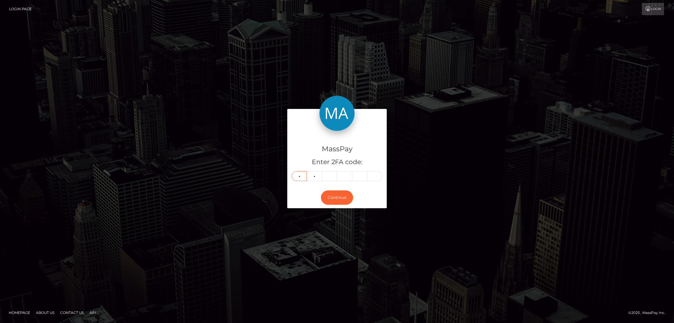
type input "6"
type input "7"
type input "0"
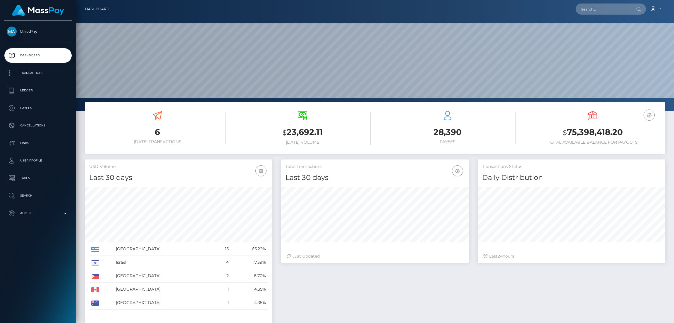
scroll to position [104, 187]
click at [589, 11] on input "text" at bounding box center [602, 9] width 55 height 11
paste input "amberyates2004@gmail.com"
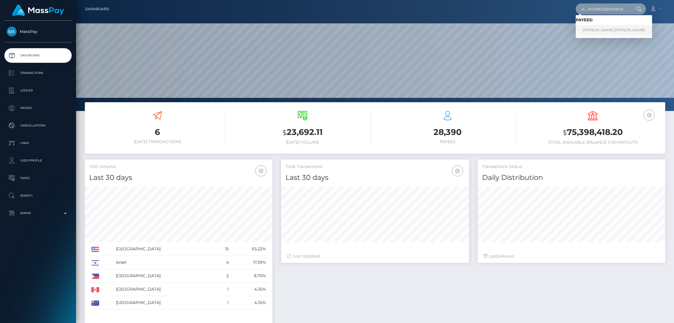
type input "amberyates2004@gmail.com"
click at [601, 28] on link "AMBER MARIE YATES" at bounding box center [613, 30] width 76 height 11
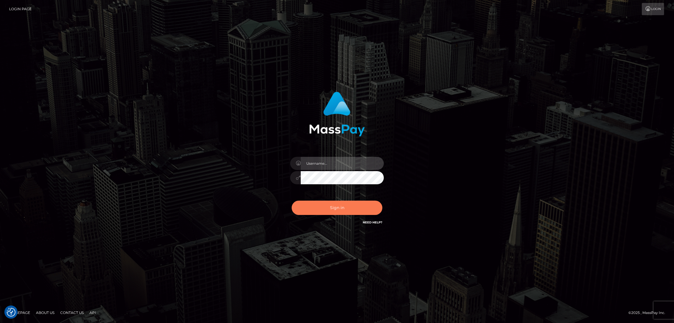
type input "[DOMAIN_NAME]"
click at [318, 206] on button "Sign in" at bounding box center [336, 208] width 91 height 14
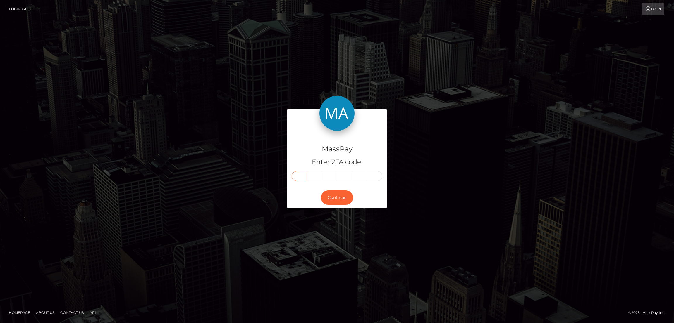
click at [297, 176] on input "text" at bounding box center [298, 176] width 15 height 10
paste input "0"
type input "0"
type input "1"
type input "6"
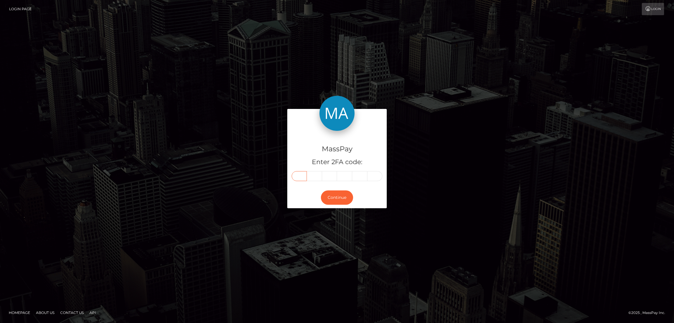
type input "4"
type input "3"
type input "5"
click at [343, 198] on button "Continue" at bounding box center [337, 198] width 32 height 14
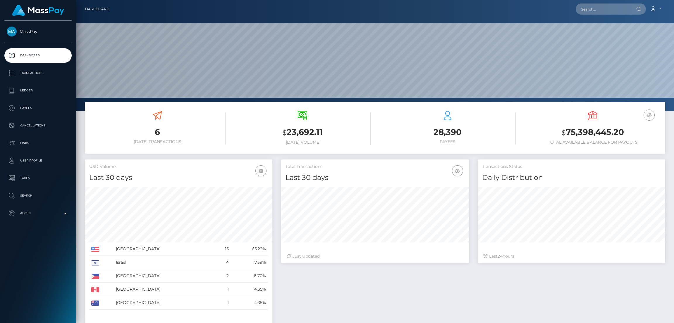
scroll to position [104, 187]
click at [601, 11] on input "text" at bounding box center [602, 9] width 55 height 11
paste input "016435"
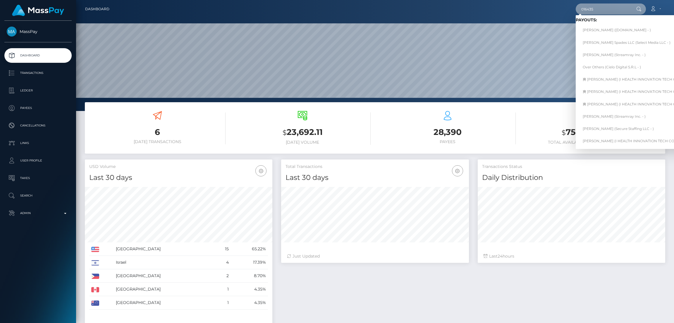
click at [599, 8] on input "016435" at bounding box center [602, 9] width 55 height 11
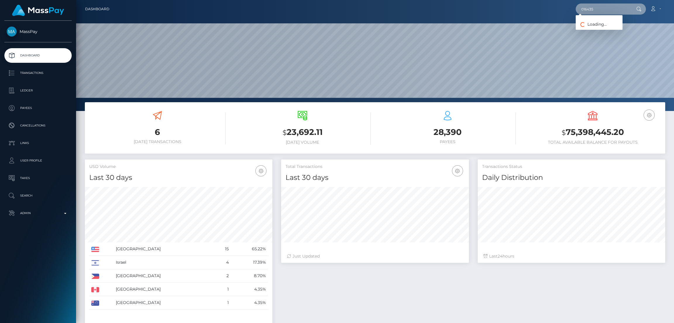
paste input "pichiharo911@icloud.com"
type input "pichiharo911@icloud.com"
click at [606, 31] on link "oscar SALAS" at bounding box center [598, 30] width 47 height 11
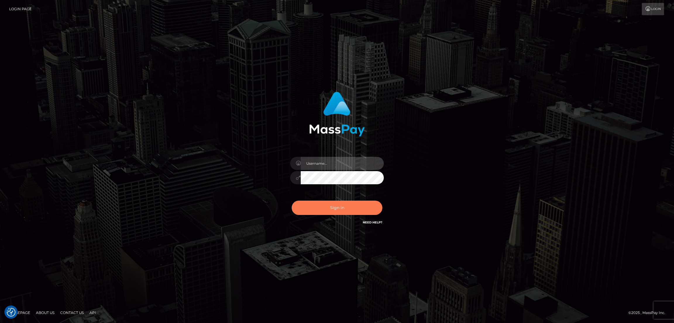
type input "[DOMAIN_NAME]"
click at [342, 202] on button "Sign in" at bounding box center [336, 208] width 91 height 14
type input "df.es"
click at [337, 214] on button "Sign in" at bounding box center [336, 208] width 91 height 14
click at [339, 212] on div "Sign in Need Help?" at bounding box center [337, 210] width 102 height 26
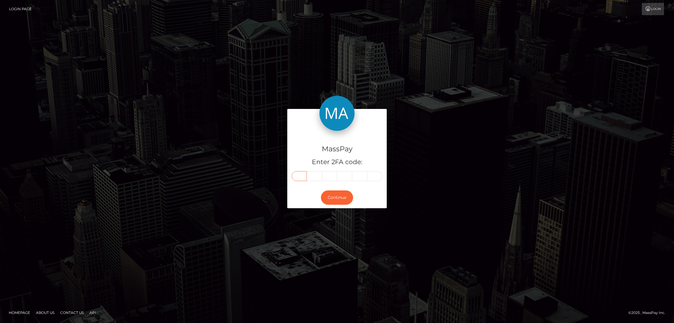
click at [299, 174] on input "text" at bounding box center [298, 176] width 15 height 10
paste input "5"
type input "5"
type input "0"
type input "1"
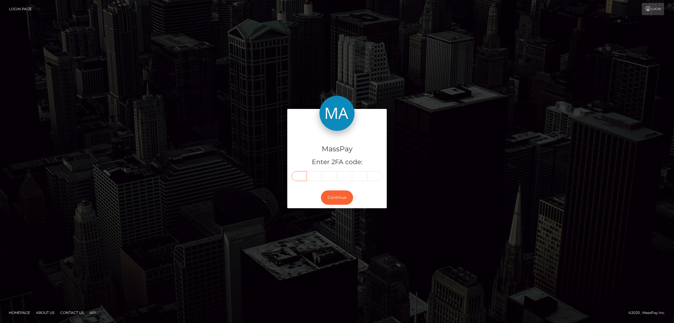
type input "1"
type input "5"
type input "4"
click at [335, 197] on button "Continue" at bounding box center [337, 198] width 32 height 14
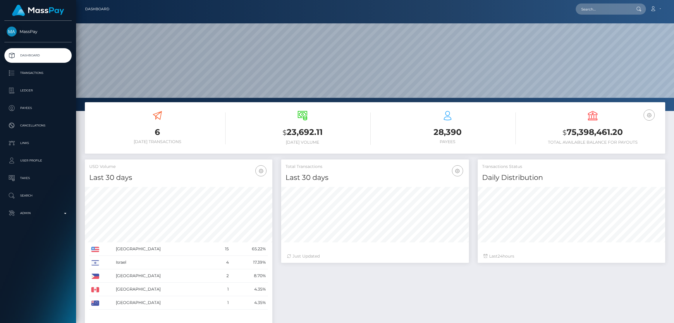
scroll to position [104, 187]
drag, startPoint x: 597, startPoint y: 11, endPoint x: 584, endPoint y: 9, distance: 12.3
click at [597, 11] on input "text" at bounding box center [602, 9] width 55 height 11
paste input "[EMAIL_ADDRESS][DOMAIN_NAME]"
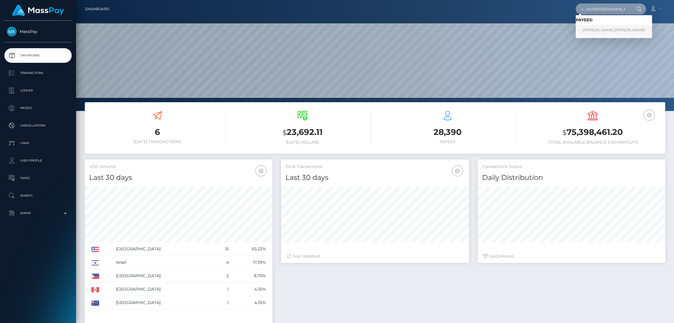
type input "vaultedvisions628@gmail.com"
click at [594, 28] on link "BAYLEY LYNAE EBERHART" at bounding box center [613, 30] width 76 height 11
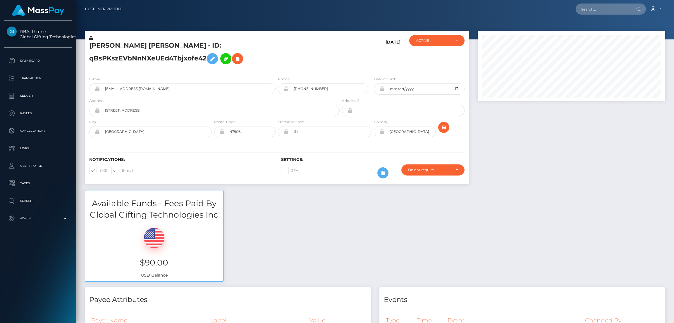
scroll to position [70, 187]
click at [589, 11] on input "text" at bounding box center [602, 9] width 55 height 11
paste input "[EMAIL_ADDRESS][DOMAIN_NAME]"
type input "[EMAIL_ADDRESS][DOMAIN_NAME]"
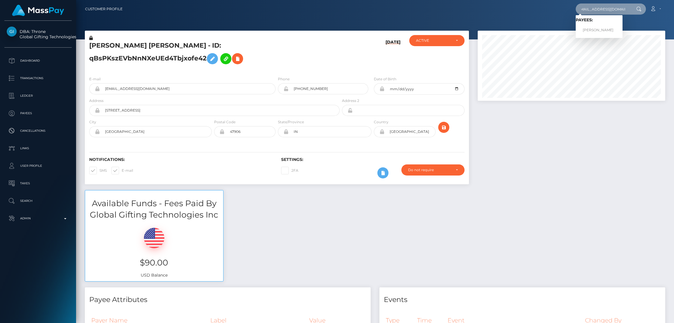
scroll to position [0, 0]
click at [594, 31] on link "HENNESSE MONIQE BROWN" at bounding box center [598, 30] width 47 height 11
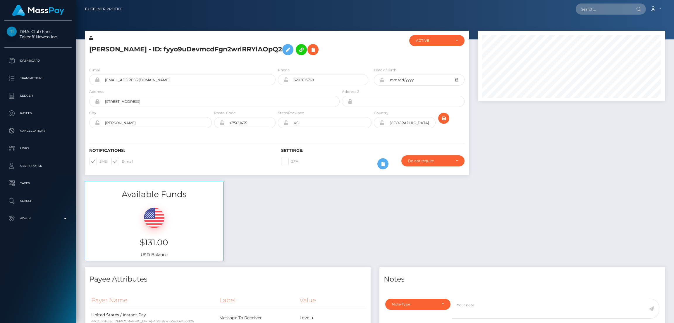
scroll to position [70, 187]
click at [291, 49] on icon at bounding box center [287, 49] width 7 height 7
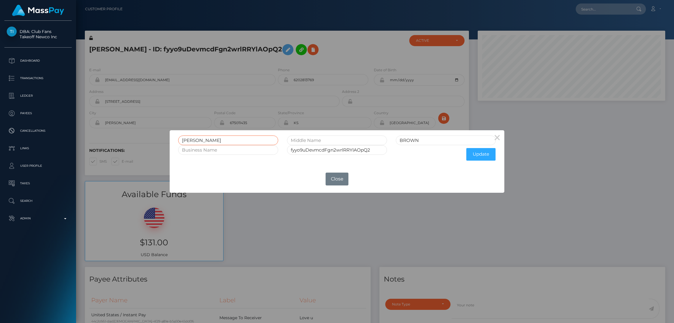
click at [196, 139] on input "HENNESSE MONIQE" at bounding box center [228, 141] width 100 height 10
click at [233, 142] on input "HENNESSE MONIQE" at bounding box center [228, 141] width 100 height 10
click at [220, 140] on input "HENNESSE MONIQE" at bounding box center [228, 141] width 100 height 10
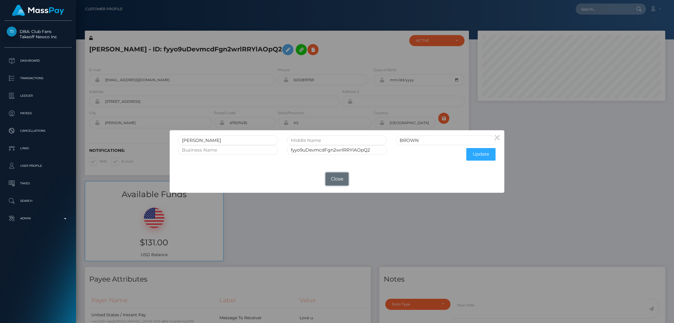
click at [337, 178] on button "Close" at bounding box center [336, 179] width 23 height 13
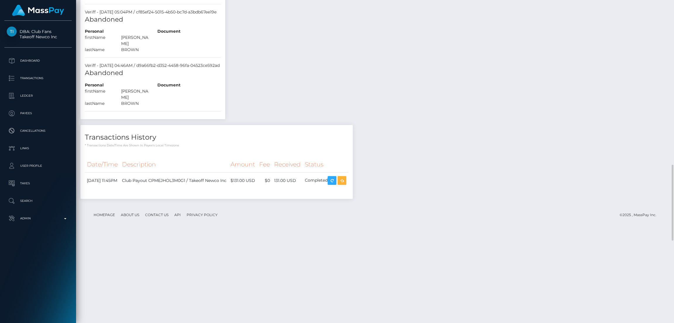
scroll to position [482, 0]
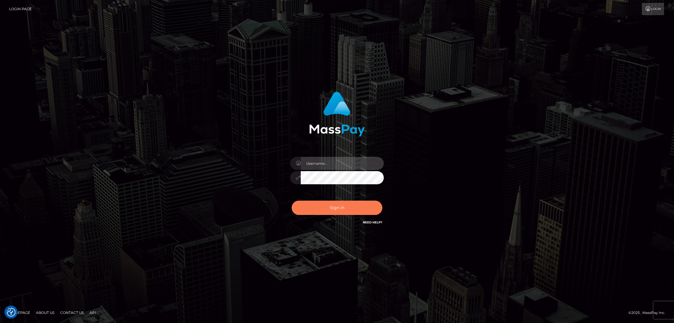
type input "df.es"
click at [329, 205] on button "Sign in" at bounding box center [336, 208] width 91 height 14
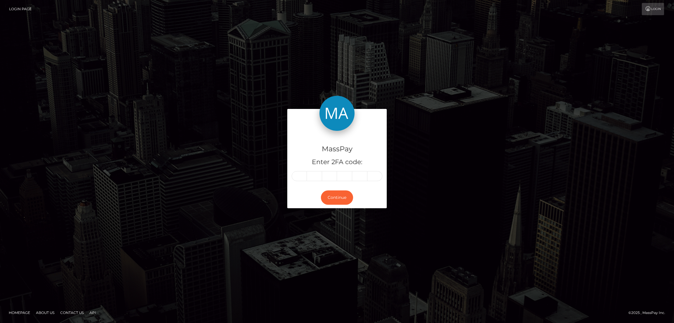
type input "1"
type input "3"
type input "1"
type input "6"
type input "2"
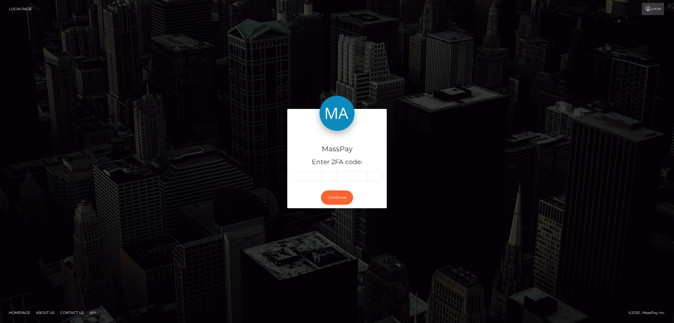
type input "4"
click at [338, 199] on button "Continue" at bounding box center [337, 198] width 32 height 14
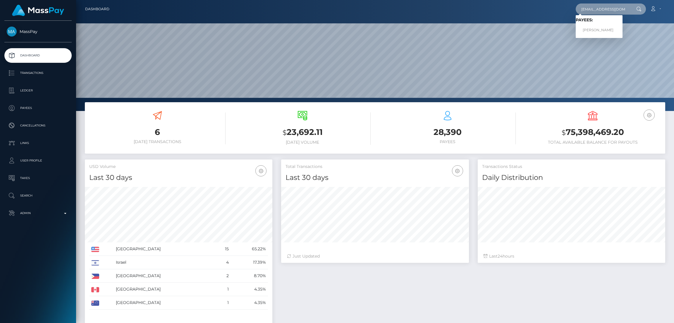
click at [607, 11] on input "hennybabyluh@gmail.com" at bounding box center [602, 9] width 55 height 11
paste input "carelizayala@y"
type input "carelizayala@ymail.com"
click at [601, 24] on span "Payees: CARELIZ ALICIA AYALA MERCADO" at bounding box center [605, 27] width 61 height 18
click at [602, 10] on input "carelizayala@ymail.com" at bounding box center [602, 9] width 55 height 11
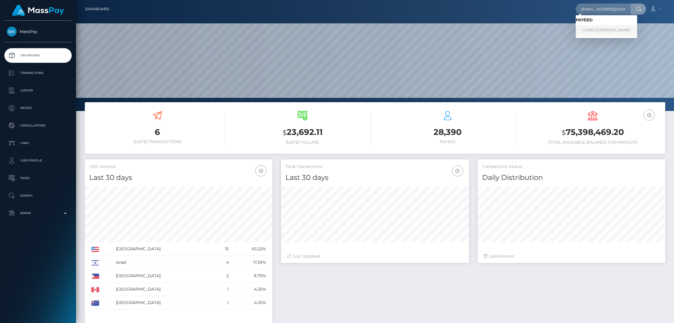
click at [592, 30] on link "CARELIZ ALICIA AYALA MERCADO" at bounding box center [605, 30] width 61 height 11
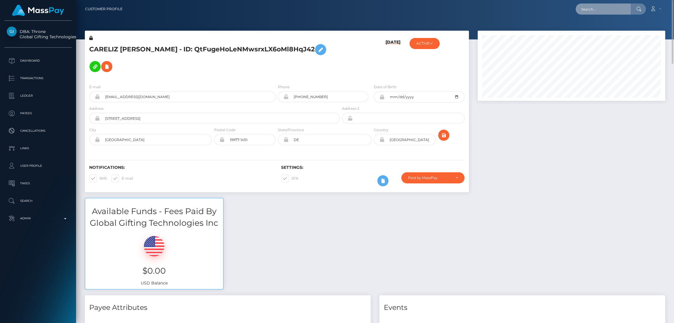
click at [588, 8] on input "text" at bounding box center [602, 9] width 55 height 11
paste input "[EMAIL_ADDRESS][DOMAIN_NAME]"
type input "[EMAIL_ADDRESS][DOMAIN_NAME]"
click at [595, 27] on link "EHSAN AHMAD" at bounding box center [598, 30] width 47 height 11
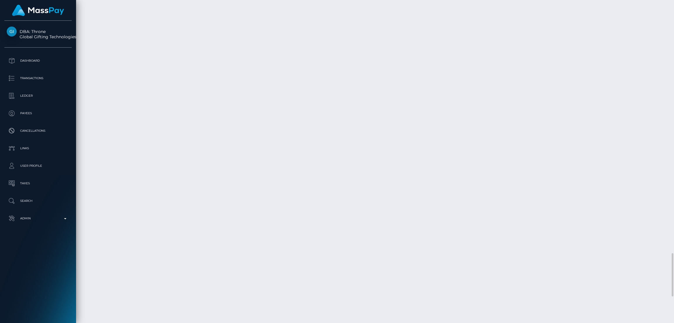
scroll to position [70, 187]
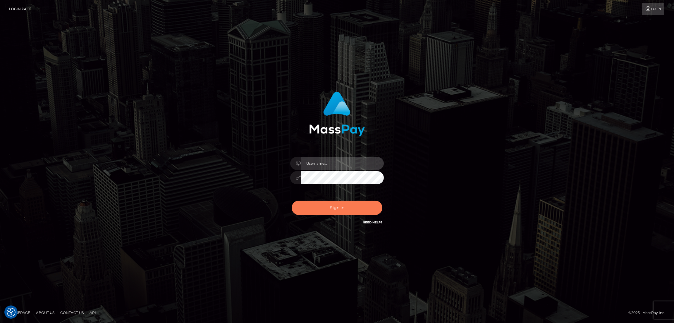
type input "df.es"
click at [325, 213] on button "Sign in" at bounding box center [336, 208] width 91 height 14
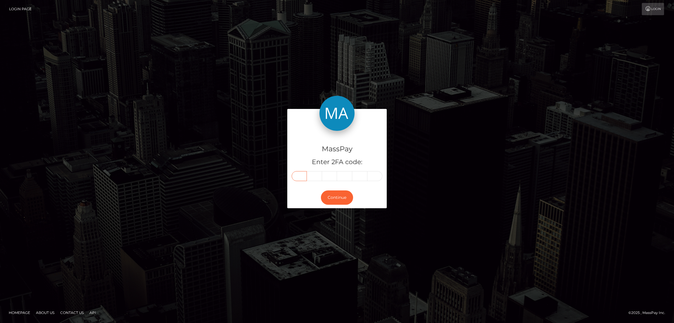
click at [299, 173] on input "text" at bounding box center [298, 176] width 15 height 10
paste input "0"
type input "0"
type input "8"
type input "7"
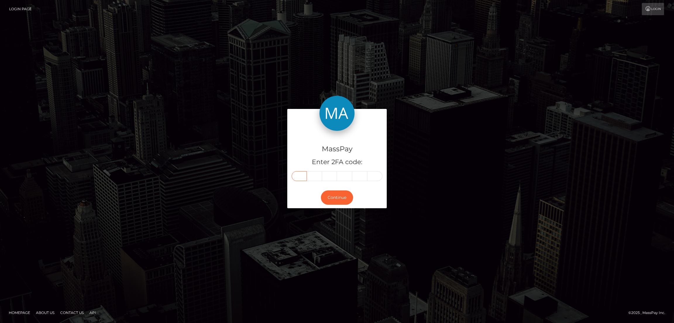
type input "0"
type input "6"
type input "0"
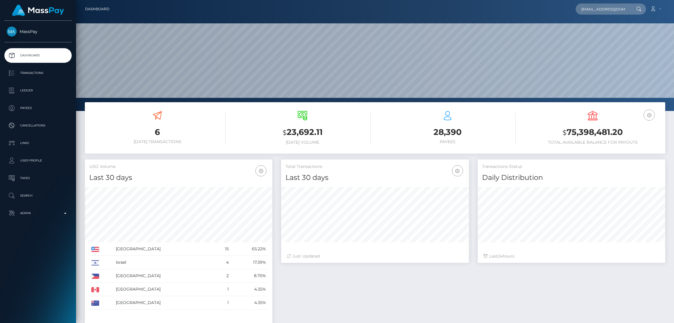
scroll to position [104, 187]
type input "[EMAIL_ADDRESS][DOMAIN_NAME]"
click at [584, 30] on link "EHSAN AHMAD" at bounding box center [598, 30] width 47 height 11
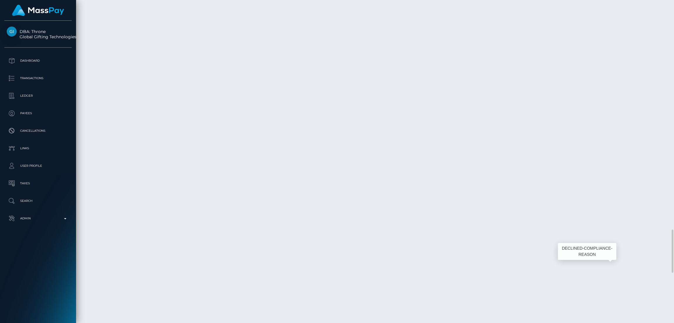
scroll to position [70, 187]
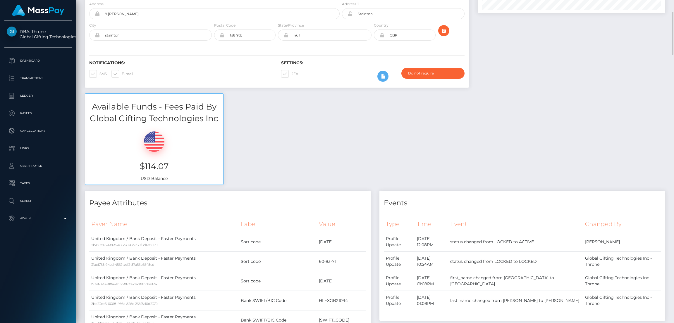
scroll to position [0, 0]
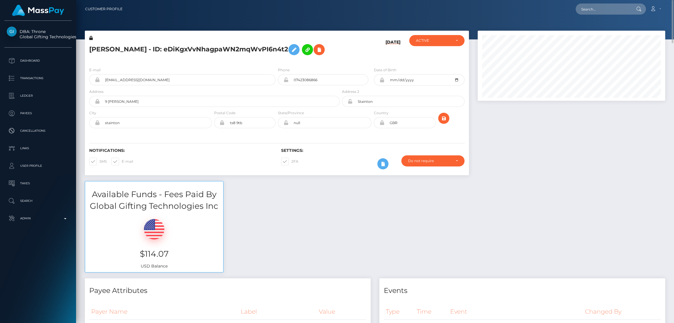
click at [118, 47] on h5 "EHSAN AHMAD - ID: eDiKgxVvNhagpaWN2mqWvPI6n4t2" at bounding box center [212, 49] width 247 height 17
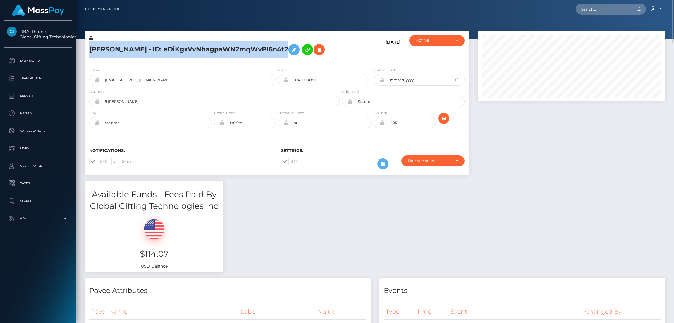
click at [118, 47] on h5 "EHSAN AHMAD - ID: eDiKgxVvNhagpaWN2mqWvPI6n4t2" at bounding box center [212, 49] width 247 height 17
copy h5 "EHSAN AHMAD - ID: eDiKgxVvNhagpaWN2mqWvPI6n4t2"
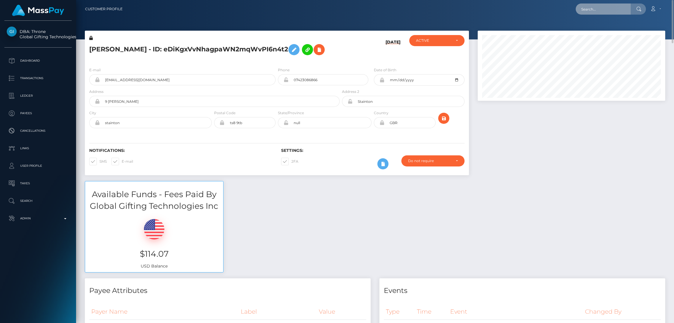
click at [588, 7] on input "text" at bounding box center [602, 9] width 55 height 11
paste input "franklinbridgeinc@gmail.com"
type input "franklinbridgeinc@gmail.com"
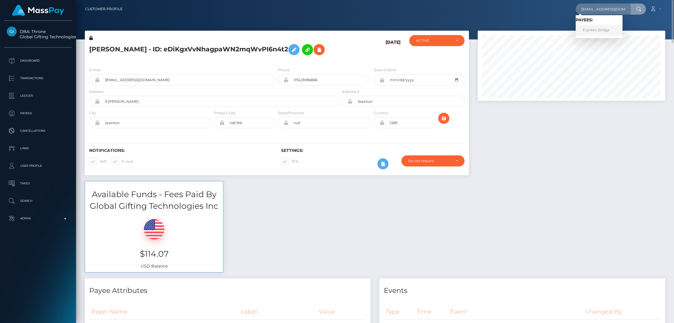
click at [599, 28] on link "Franklin Bridge" at bounding box center [598, 30] width 47 height 11
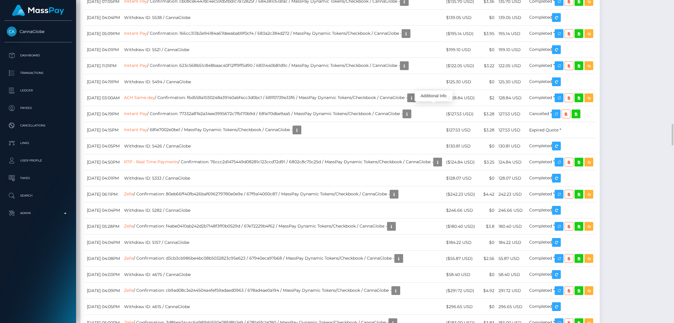
scroll to position [70, 187]
click at [427, 97] on div "Additional Info" at bounding box center [433, 96] width 38 height 11
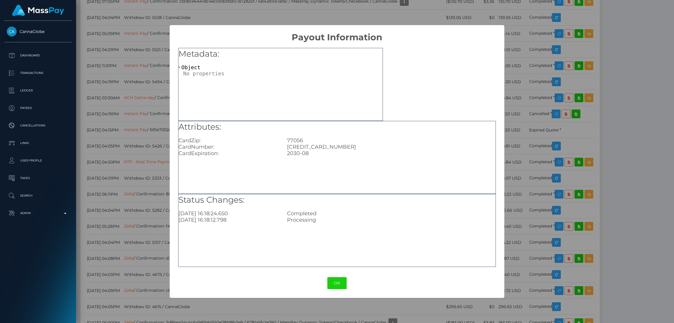
click at [313, 146] on div "5348750021759642" at bounding box center [390, 147] width 217 height 6
copy div "5348750021759642"
click at [343, 288] on button "OK" at bounding box center [336, 283] width 19 height 12
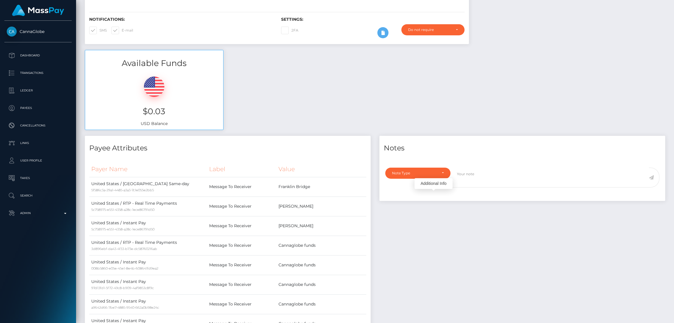
scroll to position [0, 0]
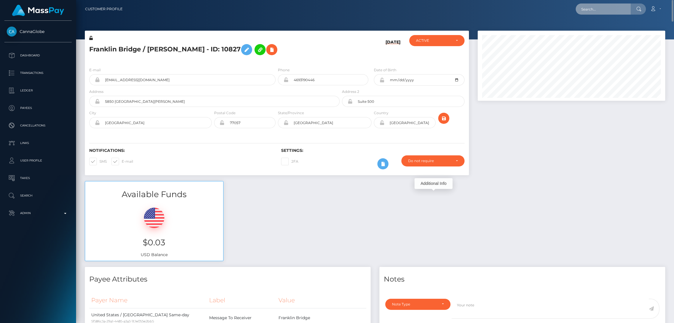
click at [591, 12] on input "text" at bounding box center [602, 9] width 55 height 11
paste input "goddesstate225@gmail.com"
type input "goddesstate225@gmail.com"
click at [592, 29] on link "MONASHA ANTONAE VINCENT" at bounding box center [598, 30] width 47 height 11
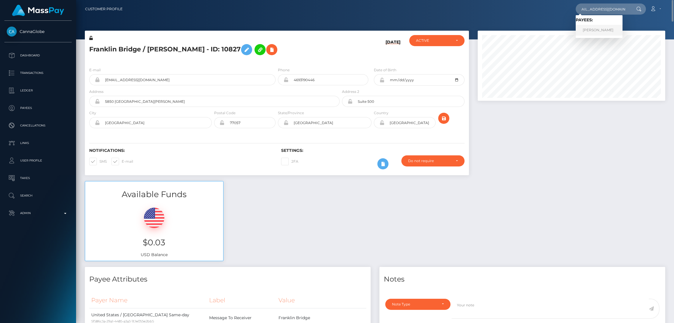
scroll to position [0, 0]
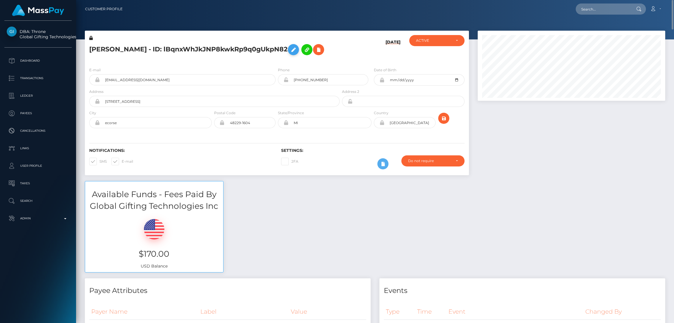
click at [290, 54] on icon at bounding box center [293, 49] width 7 height 7
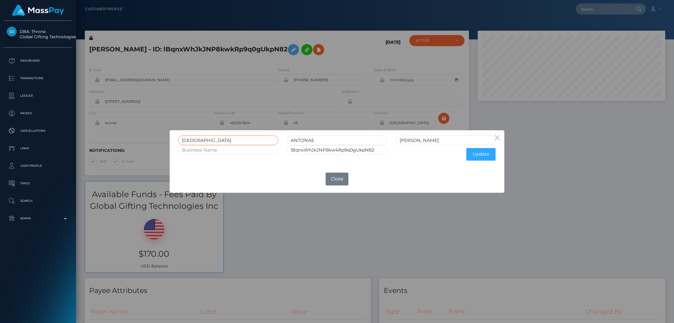
click at [201, 142] on input "MONASHA" at bounding box center [228, 141] width 100 height 10
click at [591, 9] on div "× MONASHA ANTONAE VINCENT lBqnxWhJkJNP8kwkRp9q0gUkpN82 Update OK No Close" at bounding box center [337, 161] width 674 height 323
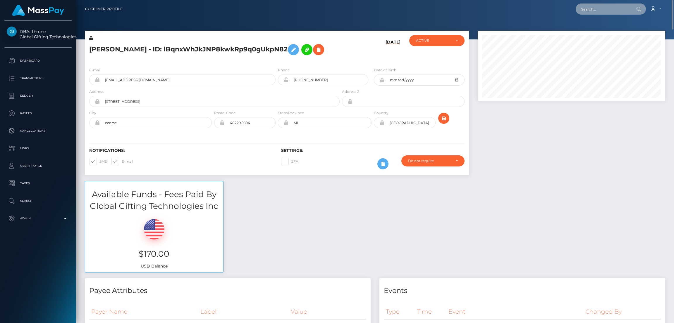
click at [591, 9] on input "text" at bounding box center [602, 9] width 55 height 11
paste input "alison.clements99@gmail.com"
type input "alison.clements99@gmail.com"
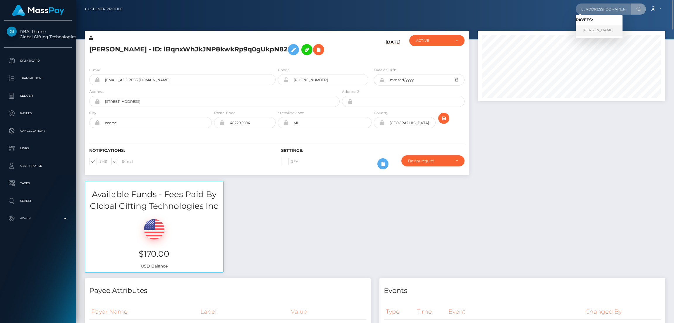
click at [598, 28] on link "ALISON MARIE CLEMENTS" at bounding box center [598, 30] width 47 height 11
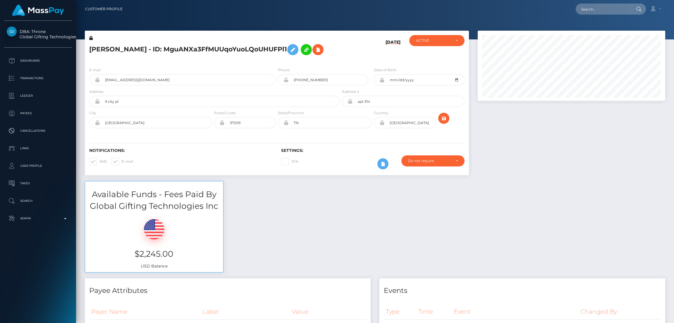
scroll to position [70, 187]
click at [592, 7] on input "text" at bounding box center [602, 9] width 55 height 11
paste input "[EMAIL_ADDRESS][DOMAIN_NAME]"
type input "[EMAIL_ADDRESS][DOMAIN_NAME]"
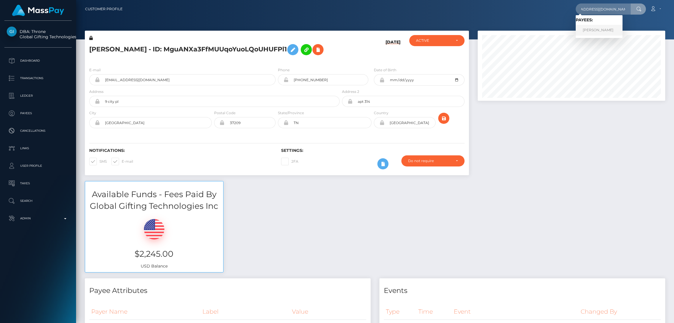
click at [594, 30] on link "[PERSON_NAME]" at bounding box center [598, 30] width 47 height 11
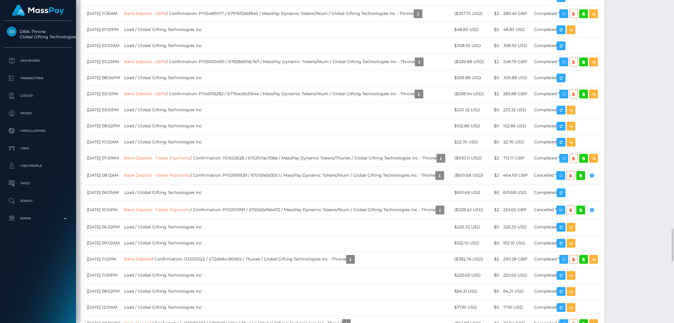
scroll to position [2061, 0]
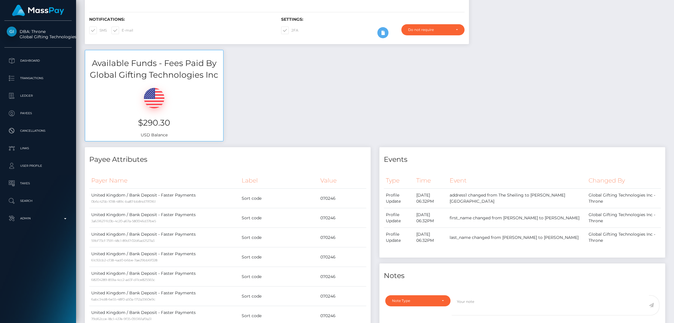
scroll to position [0, 0]
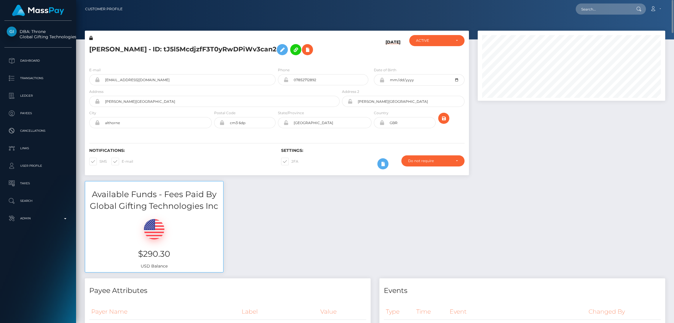
click at [128, 48] on h5 "TRACY RUDDOCK - ID: tJ5l5McdjzfF3T0yRwDPiWv3can2" at bounding box center [212, 49] width 247 height 17
copy h5 "TRACY RUDDOCK - ID: tJ5l5McdjzfF3T0yRwDPiWv3can2"
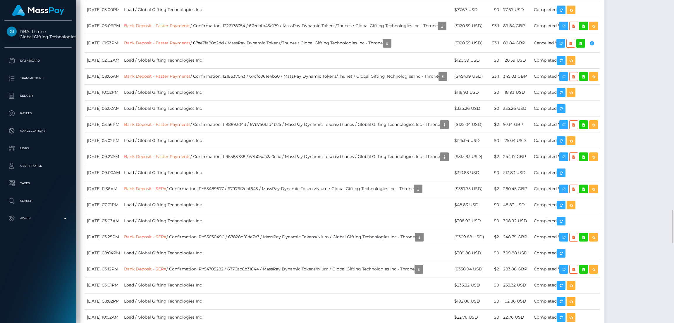
scroll to position [70, 187]
drag, startPoint x: 84, startPoint y: 151, endPoint x: 581, endPoint y: 176, distance: 498.2
click at [581, 176] on div "Date/Time Description Amount Fee Received Status Bank Deposit - Faster Payments" at bounding box center [342, 62] width 524 height 943
click at [75, 153] on li "Links" at bounding box center [38, 148] width 76 height 15
drag, startPoint x: 87, startPoint y: 153, endPoint x: 621, endPoint y: 164, distance: 533.4
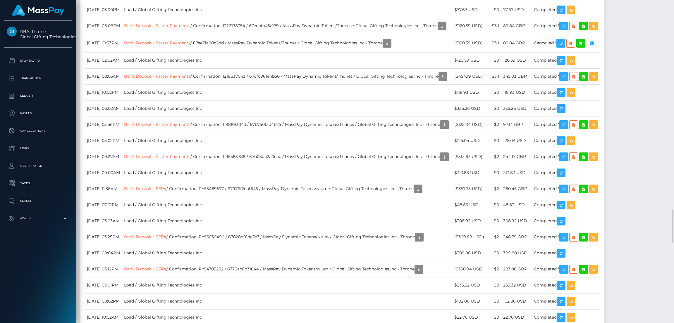
click at [600, 164] on tbody "September 1, 2025 06:17PM Bank Deposit - Faster Payments / 68b5d4af05aaa / Mass…" at bounding box center [342, 67] width 515 height 912
copy tbody "September 1, 2025 06:17PM Bank Deposit - Faster Payments / 68b5d4af05aaa / Mass…"
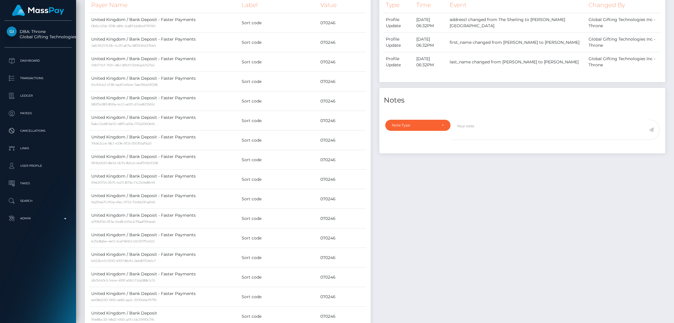
scroll to position [0, 0]
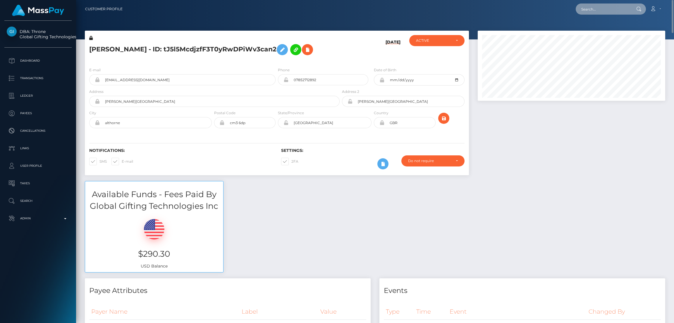
click at [595, 6] on input "text" at bounding box center [602, 9] width 55 height 11
paste input "libisabel29@gmail.com"
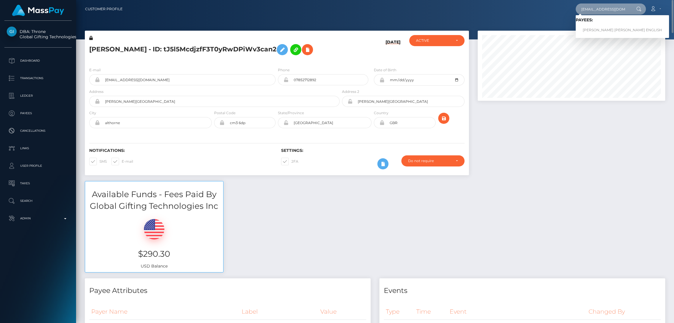
type input "libisabel29@gmail.com"
click at [594, 29] on link "ELIZABETH ISABEL ENGLISH" at bounding box center [621, 30] width 93 height 11
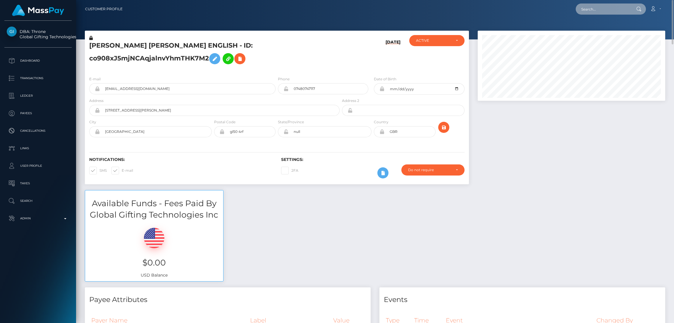
click at [591, 11] on input "text" at bounding box center [602, 9] width 55 height 11
paste input "[EMAIL_ADDRESS][DOMAIN_NAME]"
type input "[EMAIL_ADDRESS][DOMAIN_NAME]"
click at [597, 32] on link "Nidale Feet" at bounding box center [598, 30] width 47 height 11
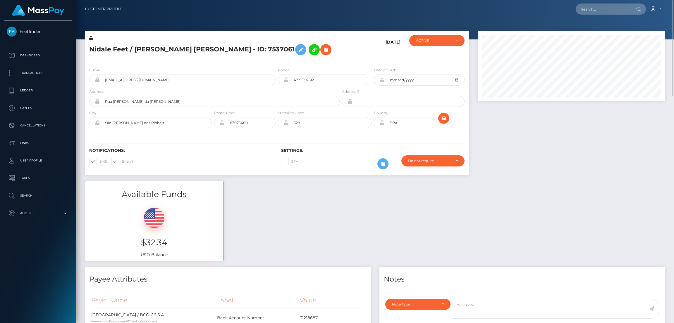
click at [151, 47] on h5 "Nidale Feet / Daniela Camilo Santos - ID: 7537061" at bounding box center [212, 49] width 247 height 17
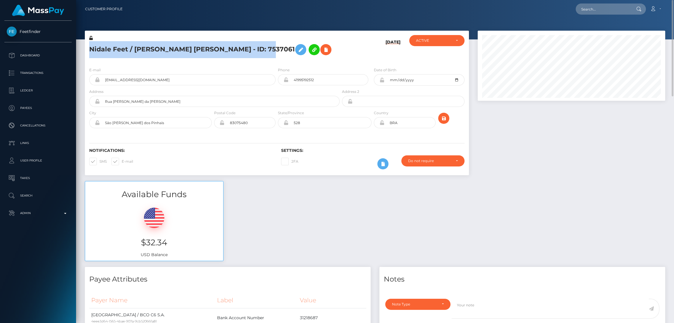
click at [151, 47] on h5 "Nidale Feet / Daniela Camilo Santos - ID: 7537061" at bounding box center [212, 49] width 247 height 17
copy h5 "Nidale Feet / Daniela Camilo Santos - ID: 7537061"
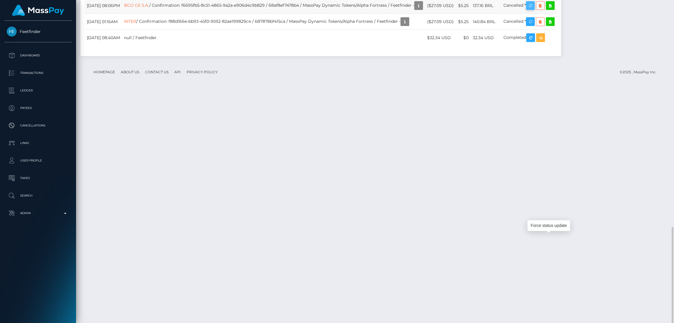
scroll to position [70, 187]
drag, startPoint x: 87, startPoint y: 221, endPoint x: 573, endPoint y: 239, distance: 486.8
click at [556, 46] on tbody "August 29, 2025 06:21PM BCO C6 S.A. / Confirmation: 86043104-daf6-4188-b7e8-11c…" at bounding box center [321, 14] width 472 height 64
copy tbody "August 29, 2025 06:21PM BCO C6 S.A. / Confirmation: 86043104-daf6-4188-b7e8-11c…"
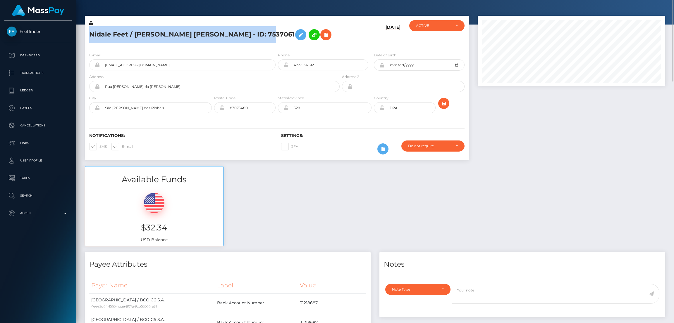
scroll to position [0, 0]
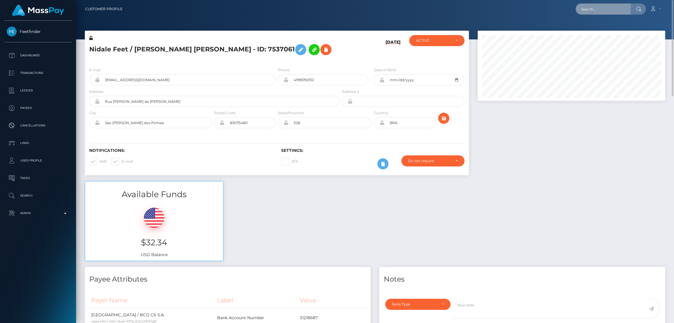
click at [598, 8] on input "text" at bounding box center [602, 9] width 55 height 11
paste input "addison_brideau@outlook.com"
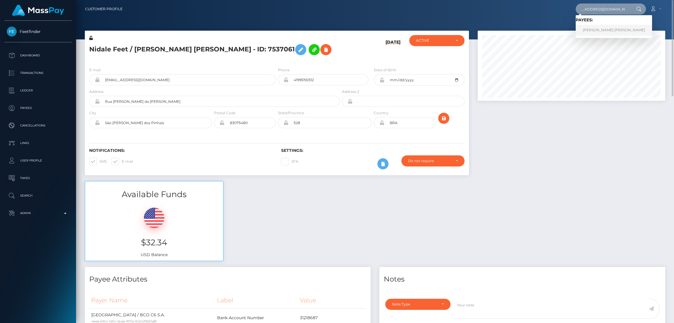
type input "addison_brideau@outlook.com"
click at [593, 30] on link "Addison Rolla Brideau" at bounding box center [613, 30] width 76 height 11
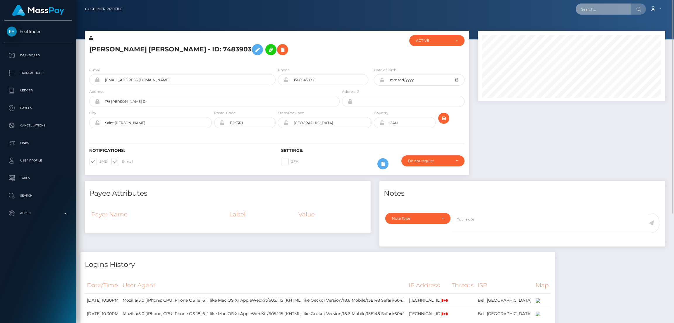
click at [586, 7] on input "text" at bounding box center [602, 9] width 55 height 11
paste input "[EMAIL_ADDRESS][DOMAIN_NAME]"
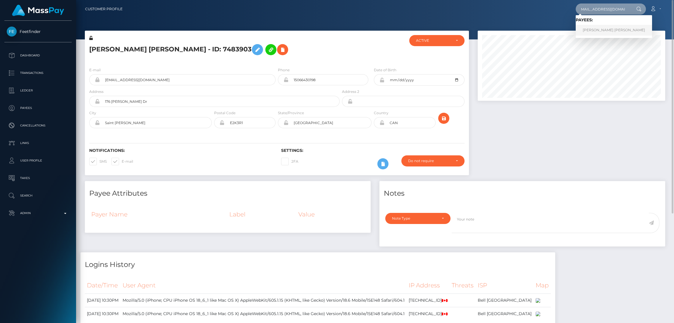
type input "[EMAIL_ADDRESS][DOMAIN_NAME]"
click at [596, 28] on link "[PERSON_NAME] [PERSON_NAME]" at bounding box center [613, 30] width 76 height 11
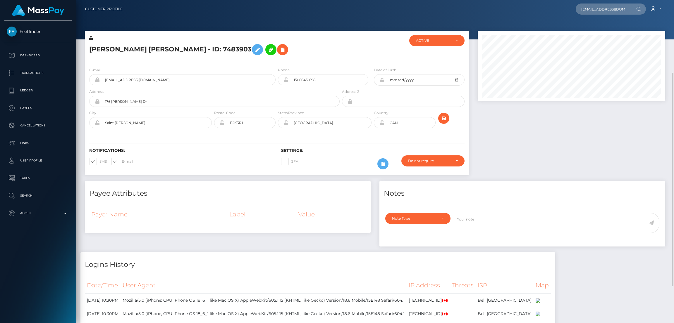
scroll to position [131, 0]
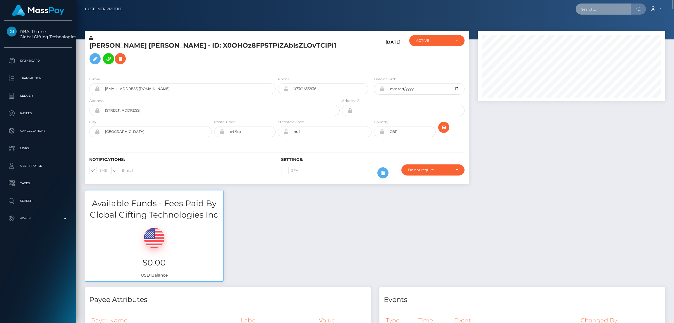
click at [598, 13] on input "text" at bounding box center [602, 9] width 55 height 11
paste input "youdawg@hotmail.com"
type input "youdawg@hotmail.com"
click at [598, 26] on link "Brenda Lockhart" at bounding box center [598, 30] width 47 height 11
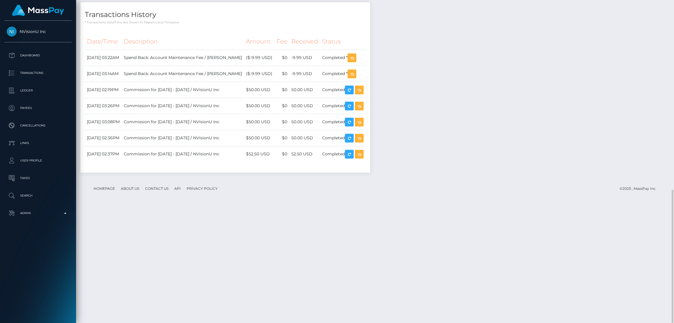
scroll to position [374, 0]
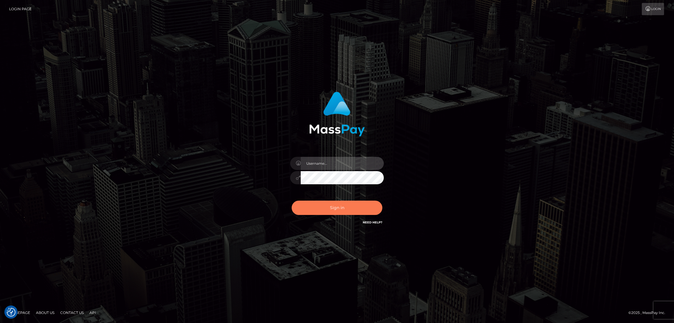
type input "[DOMAIN_NAME]"
click at [342, 211] on button "Sign in" at bounding box center [336, 208] width 91 height 14
type input "[DOMAIN_NAME]"
click at [356, 205] on button "Sign in" at bounding box center [336, 208] width 91 height 14
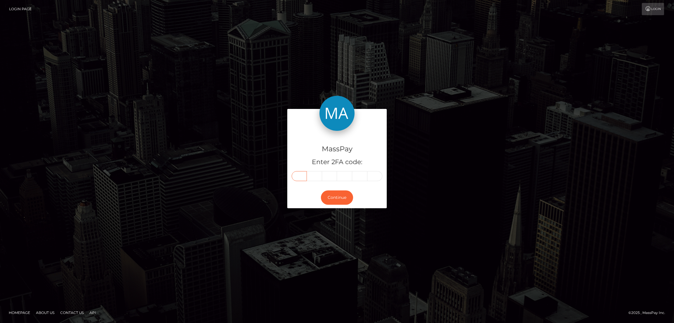
click at [298, 177] on input "text" at bounding box center [298, 176] width 15 height 10
paste input "4"
type input "4"
type input "6"
type input "9"
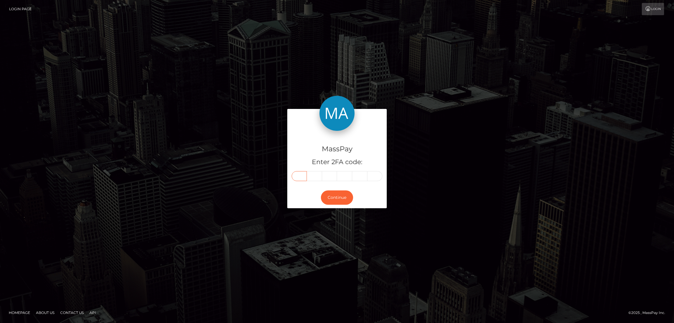
type input "9"
type input "1"
type input "6"
click at [336, 195] on button "Continue" at bounding box center [337, 198] width 32 height 14
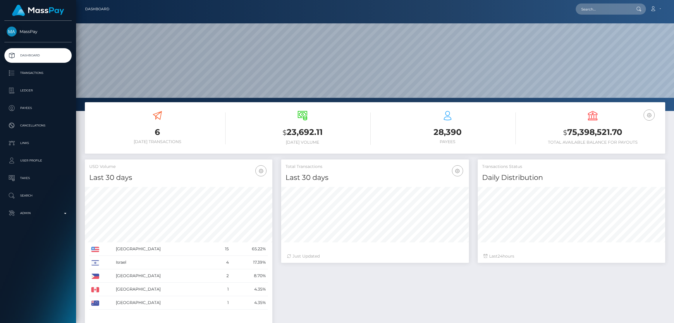
scroll to position [104, 187]
click at [592, 11] on input "text" at bounding box center [602, 9] width 55 height 11
paste input "michalux476@gmail.com"
click at [596, 5] on input "michalux476@gmail.com" at bounding box center [602, 9] width 55 height 11
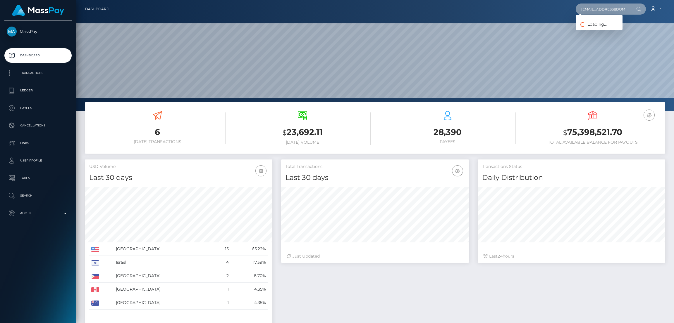
paste input "purrkitty69@yahoo"
type input "[EMAIL_ADDRESS][DOMAIN_NAME]"
click at [601, 31] on link "HANNAH ROSE BEELEY" at bounding box center [598, 30] width 47 height 11
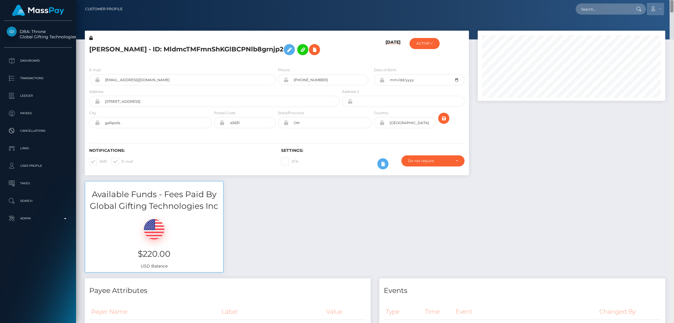
drag, startPoint x: 670, startPoint y: 174, endPoint x: 648, endPoint y: 8, distance: 167.5
click at [648, 8] on div "Customer Profile Loading... Loading..." at bounding box center [375, 161] width 598 height 323
click at [587, 11] on input "text" at bounding box center [602, 9] width 55 height 11
paste input "[EMAIL_ADDRESS][DOMAIN_NAME]"
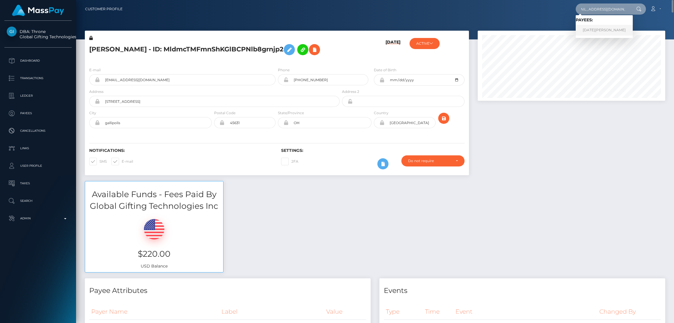
type input "amysticgoddess@gmail.com"
click at [599, 32] on link "LUCIA MACCHI" at bounding box center [603, 30] width 57 height 11
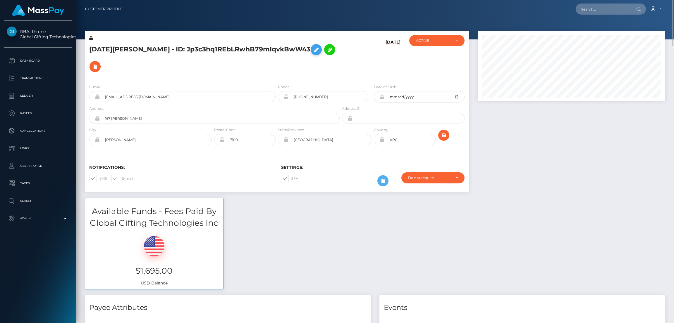
click at [313, 50] on icon at bounding box center [316, 49] width 7 height 7
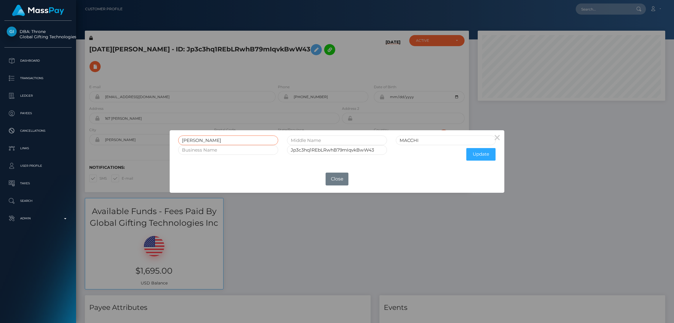
click at [190, 138] on input "LUCIA" at bounding box center [228, 141] width 100 height 10
click at [338, 177] on button "Close" at bounding box center [336, 179] width 23 height 13
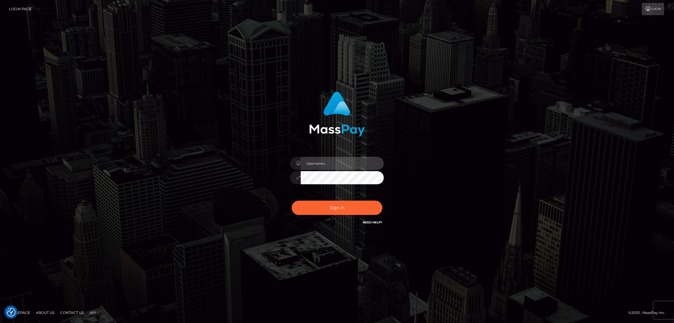
type input "df.es"
click at [333, 208] on button "Sign in" at bounding box center [336, 208] width 91 height 14
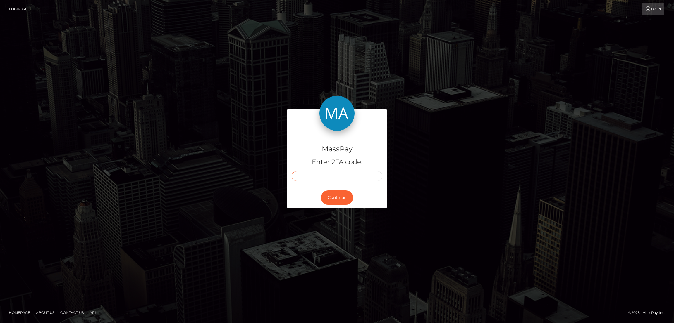
click at [301, 178] on input "text" at bounding box center [298, 176] width 15 height 10
paste input "2"
type input "2"
type input "6"
type input "1"
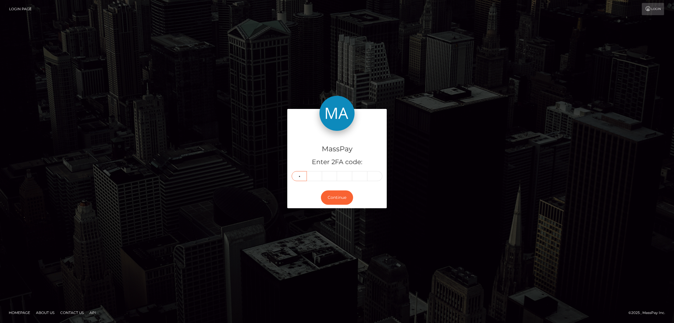
type input "2"
type input "3"
type input "1"
click at [339, 200] on button "Continue" at bounding box center [337, 198] width 32 height 14
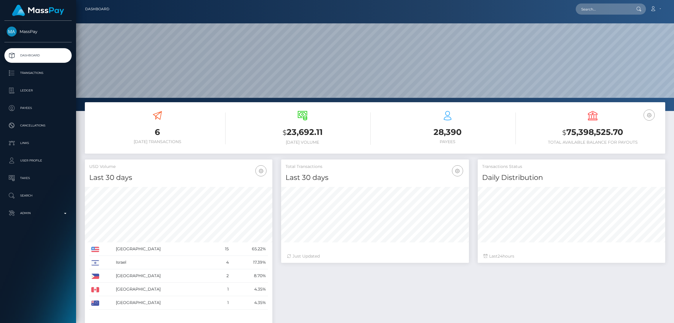
scroll to position [104, 187]
type input "[EMAIL_ADDRESS][DOMAIN_NAME]"
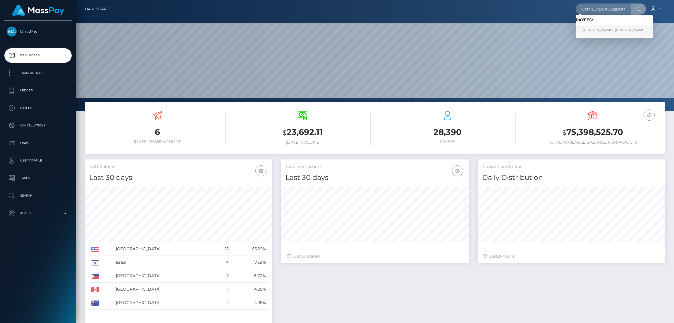
click at [600, 31] on link "[PERSON_NAME]' [PERSON_NAME]" at bounding box center [613, 30] width 77 height 11
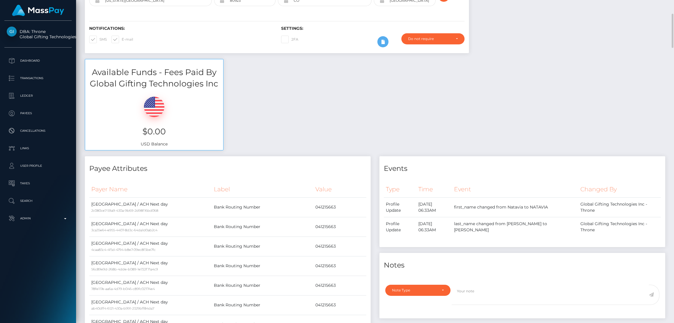
scroll to position [44, 0]
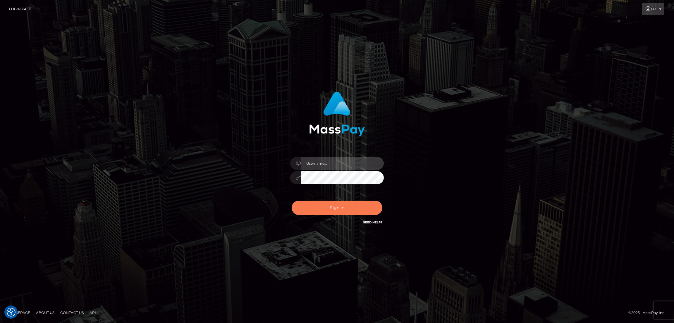
type input "df.es"
click at [341, 214] on button "Sign in" at bounding box center [336, 208] width 91 height 14
type input "df.es"
click at [322, 207] on button "Sign in" at bounding box center [336, 208] width 91 height 14
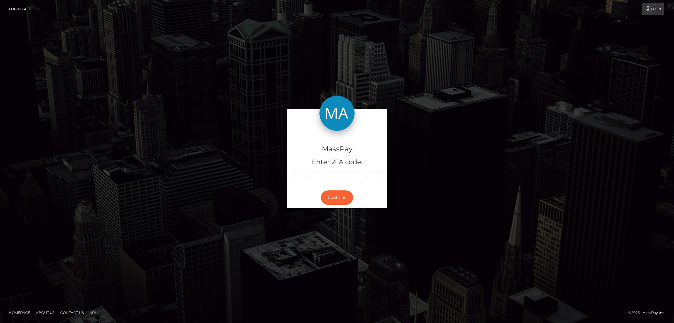
type input "4"
type input "2"
type input "1"
type input "2"
type input "9"
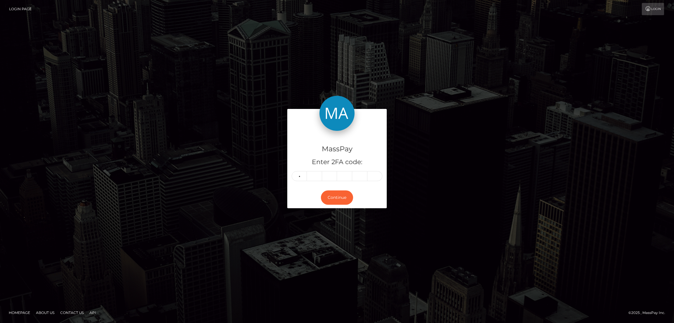
type input "7"
click at [337, 201] on button "Continue" at bounding box center [337, 198] width 32 height 14
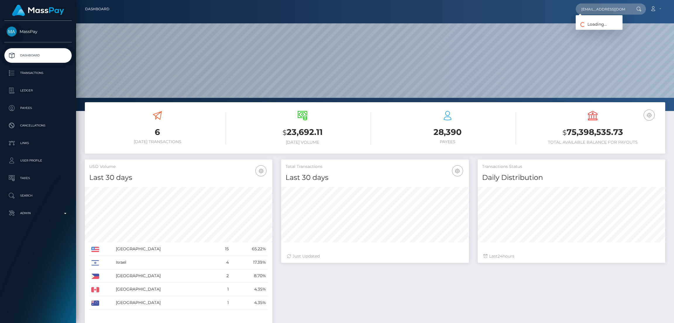
scroll to position [104, 187]
click at [594, 27] on link "SCILLY NICOLE FOLTZ" at bounding box center [604, 30] width 58 height 11
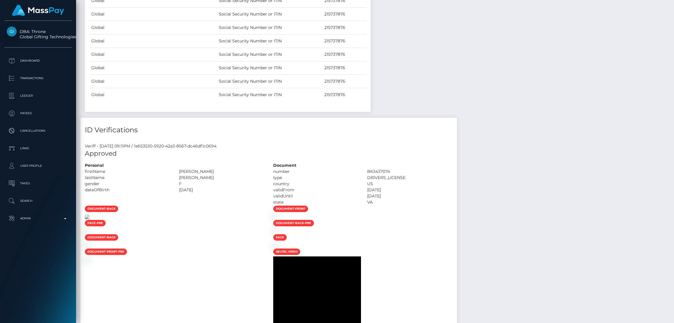
scroll to position [3640, 0]
